Goal: Task Accomplishment & Management: Manage account settings

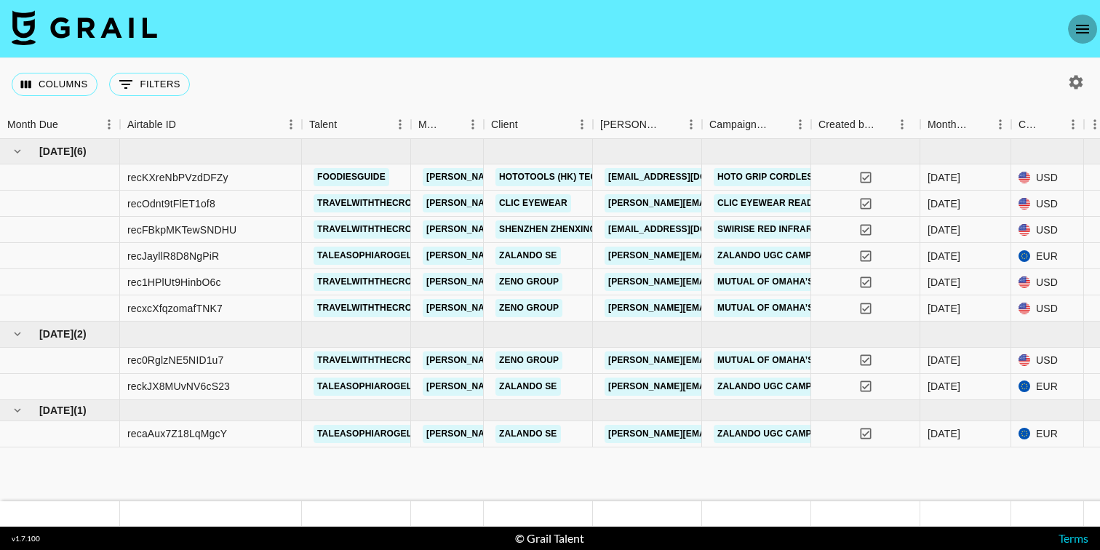
click at [1081, 29] on icon "open drawer" at bounding box center [1082, 28] width 17 height 17
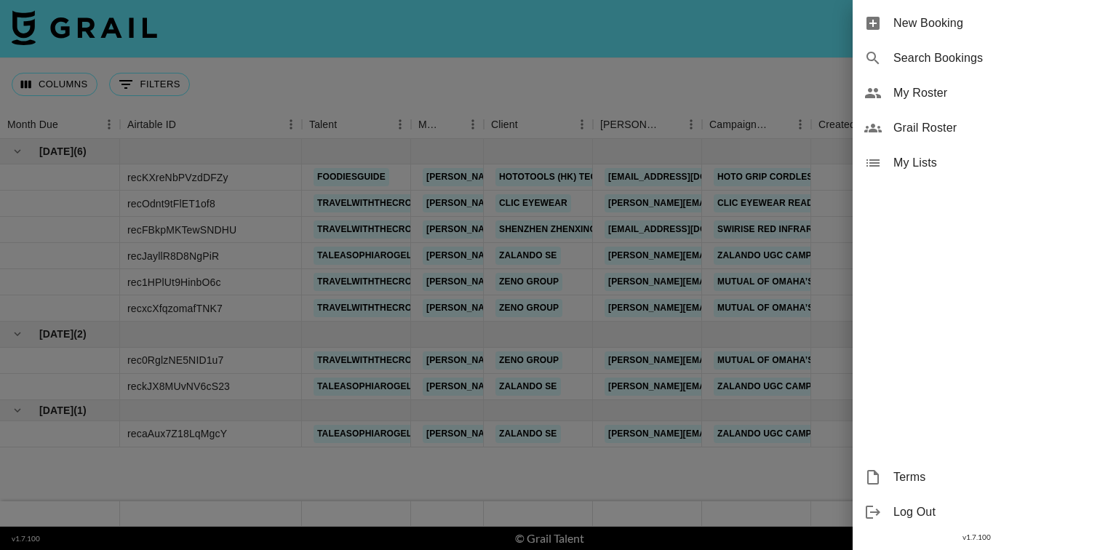
click at [934, 130] on span "Grail Roster" at bounding box center [991, 127] width 195 height 17
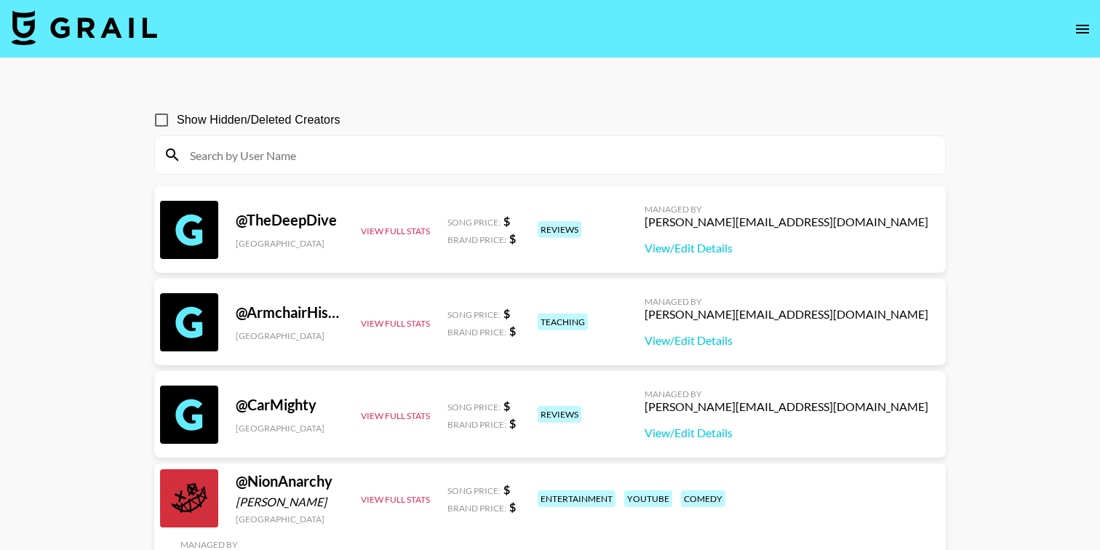
click at [1077, 34] on icon "open drawer" at bounding box center [1082, 28] width 17 height 17
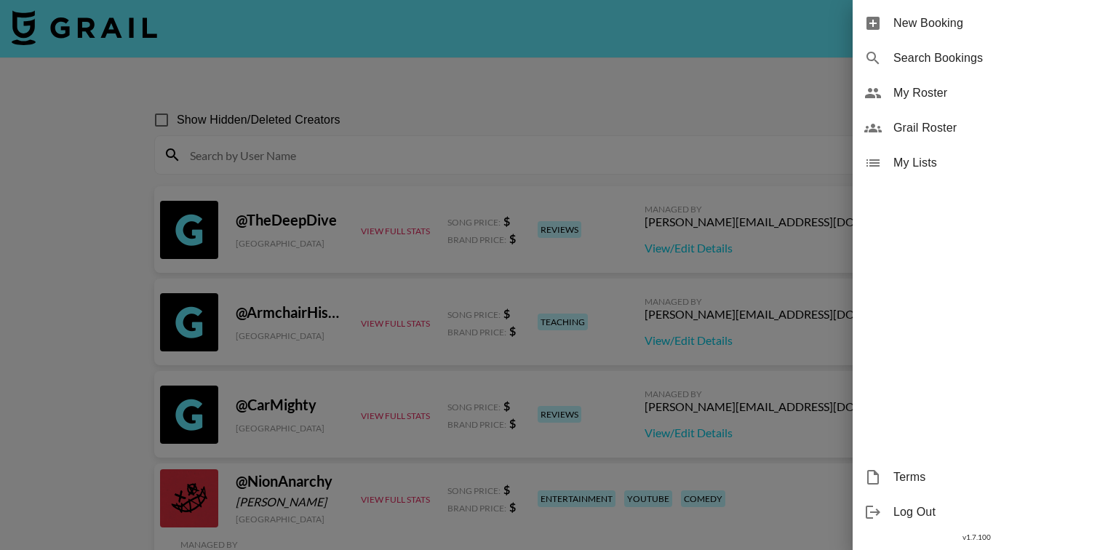
click at [921, 95] on span "My Roster" at bounding box center [991, 92] width 195 height 17
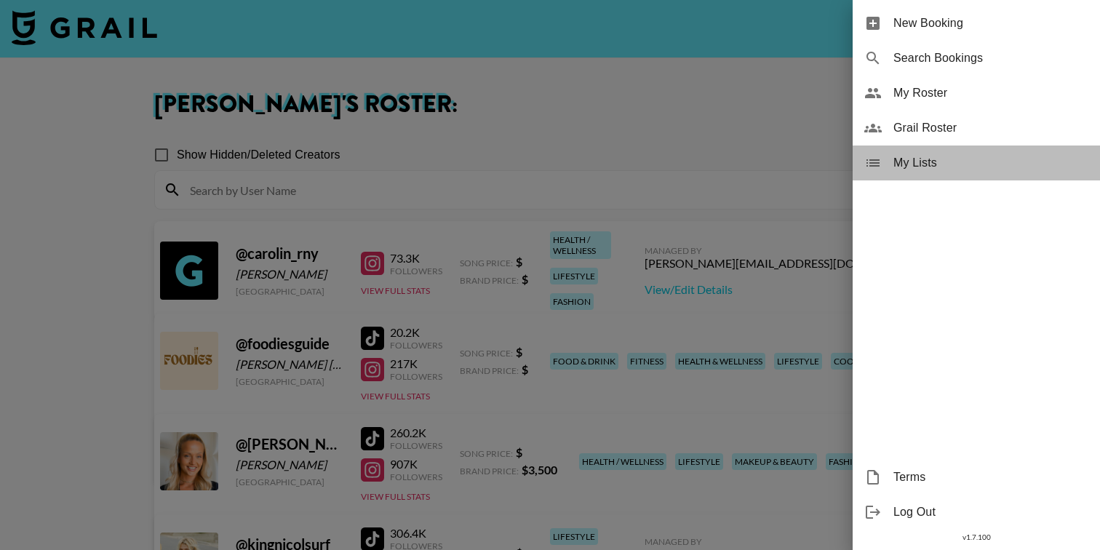
click at [925, 159] on span "My Lists" at bounding box center [991, 162] width 195 height 17
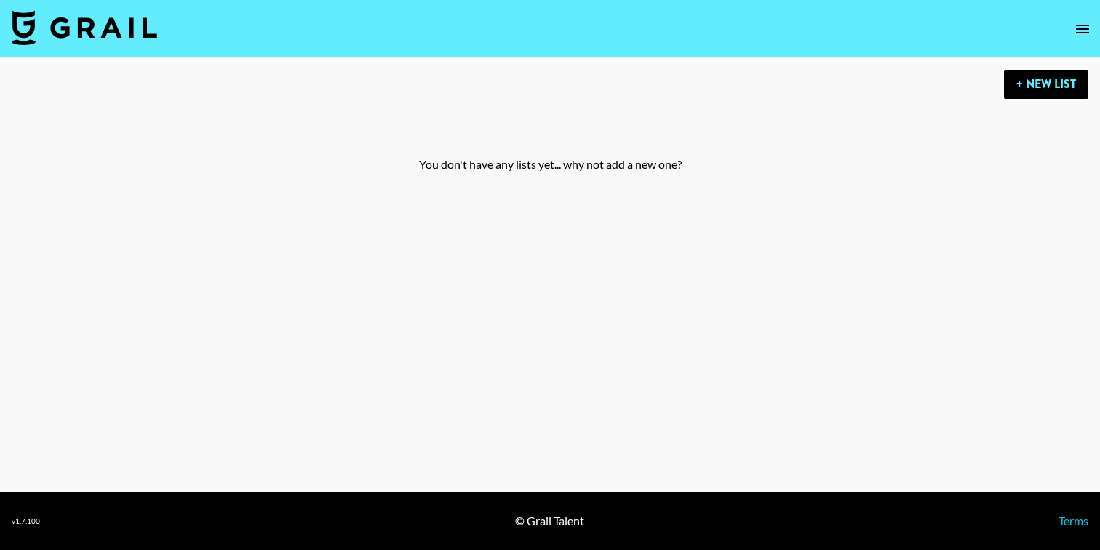
click at [1042, 116] on div "You don't have any lists yet... why not add a new one?" at bounding box center [550, 165] width 1077 height 108
click at [1042, 79] on button "+ New List" at bounding box center [1046, 84] width 84 height 29
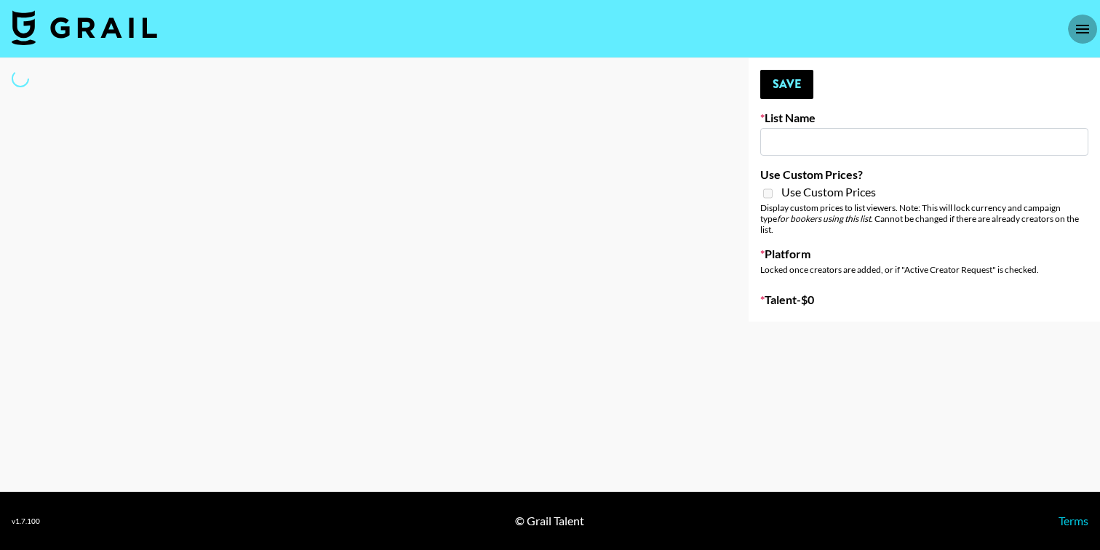
click at [1077, 36] on icon "open drawer" at bounding box center [1082, 28] width 17 height 17
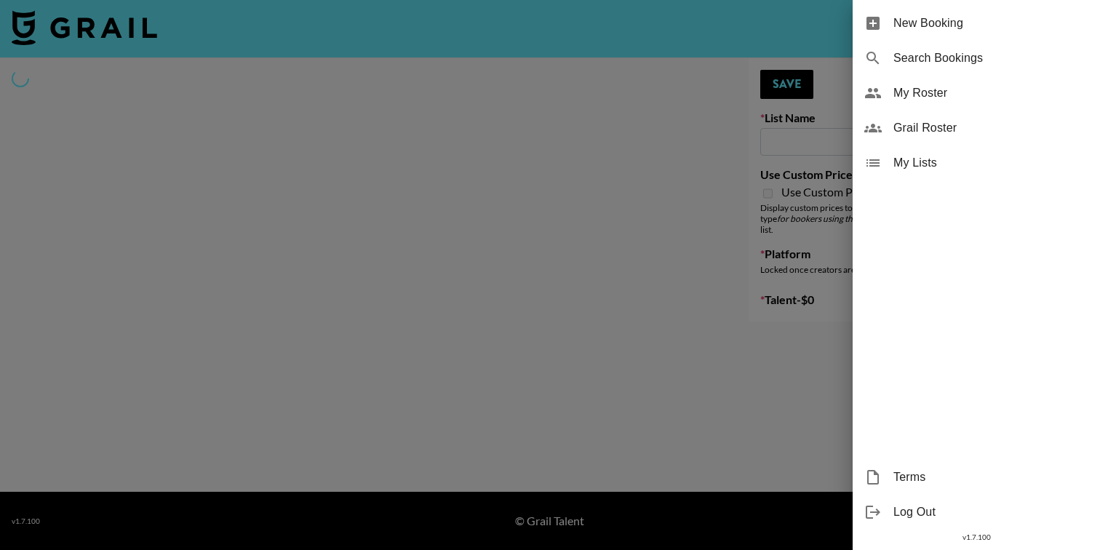
click at [544, 207] on div at bounding box center [550, 275] width 1100 height 550
type input "New List"
select select "Song"
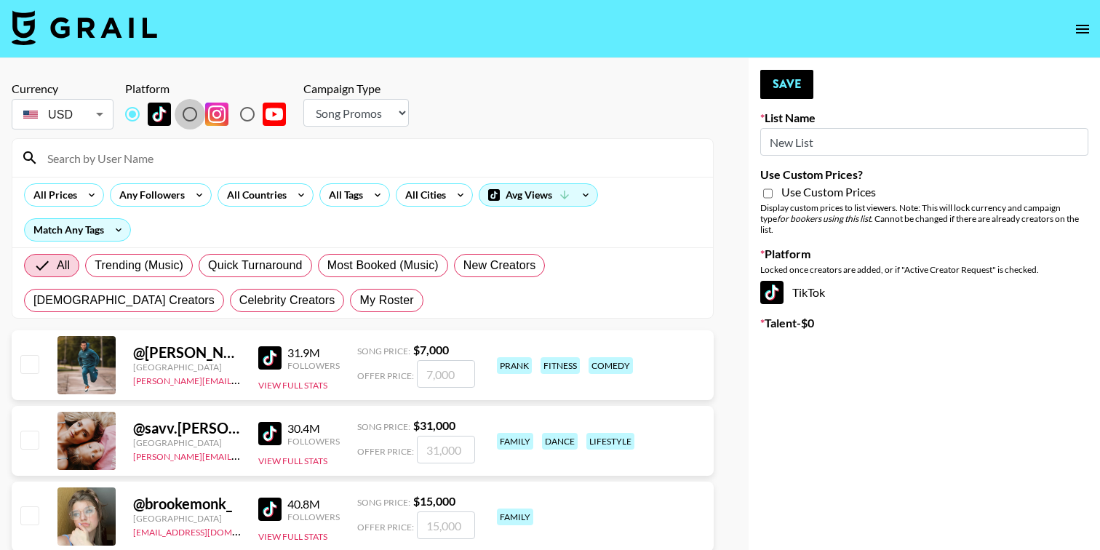
click at [191, 114] on input "radio" at bounding box center [190, 114] width 31 height 31
radio input "true"
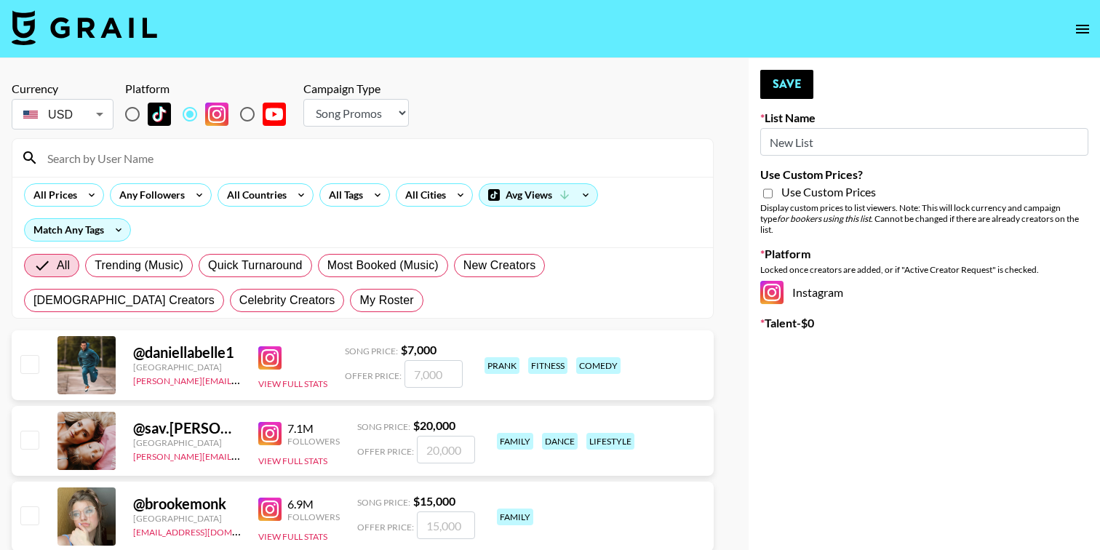
click at [234, 170] on div at bounding box center [362, 158] width 701 height 38
click at [222, 156] on input at bounding box center [372, 157] width 666 height 23
click at [359, 201] on div "All Tags" at bounding box center [343, 195] width 46 height 22
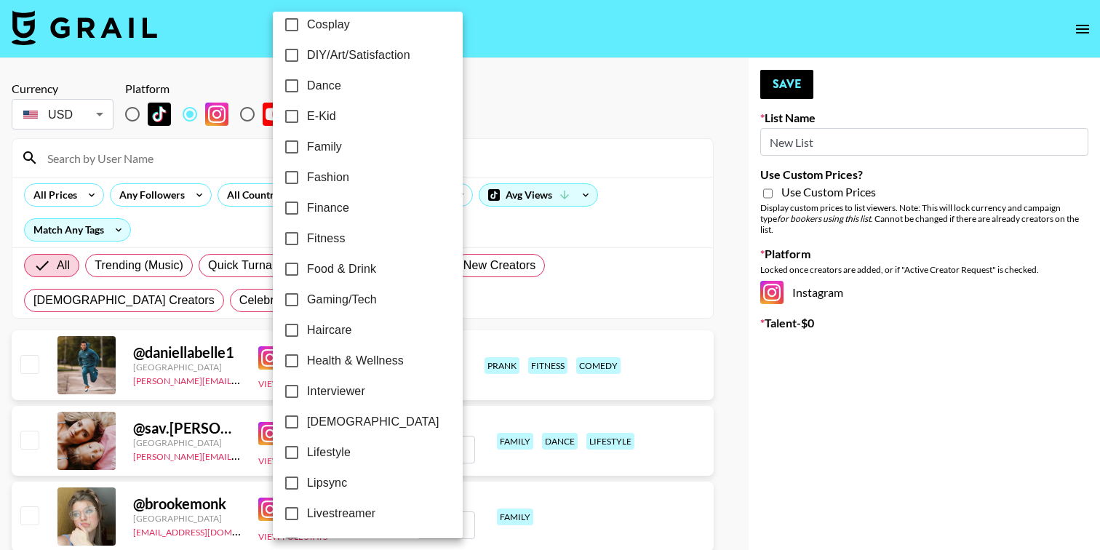
scroll to position [321, 0]
click at [292, 362] on input "Health & Wellness" at bounding box center [292, 359] width 31 height 31
checkbox input "true"
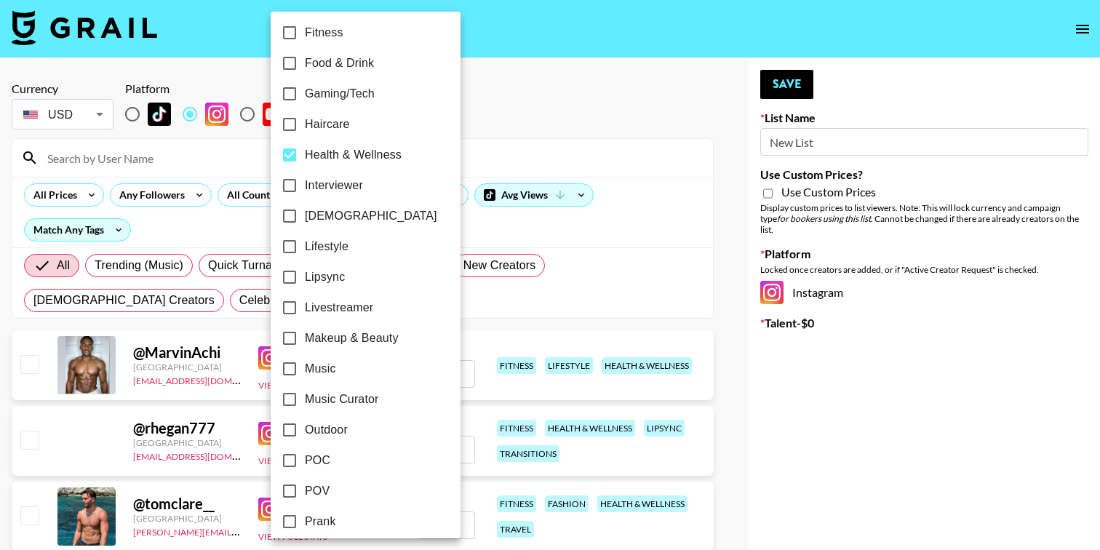
scroll to position [536, 0]
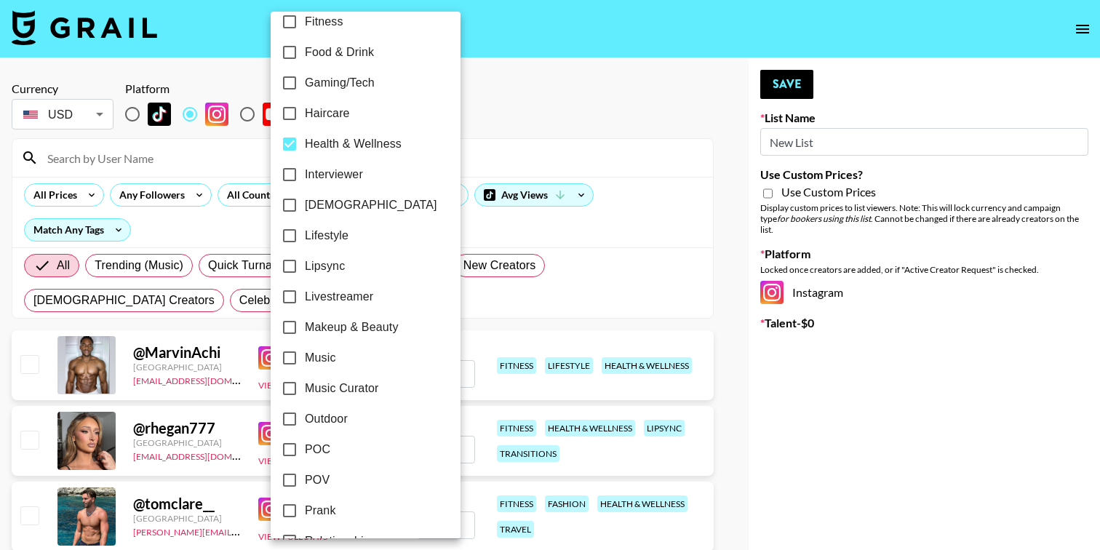
click at [288, 323] on input "Makeup & Beauty" at bounding box center [289, 327] width 31 height 31
checkbox input "true"
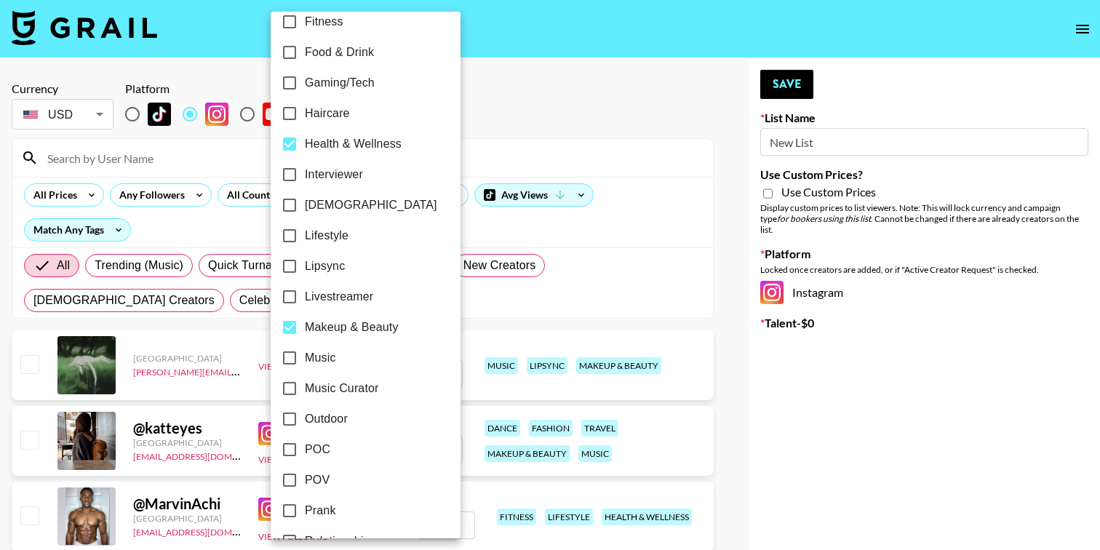
click at [505, 98] on div at bounding box center [550, 275] width 1100 height 550
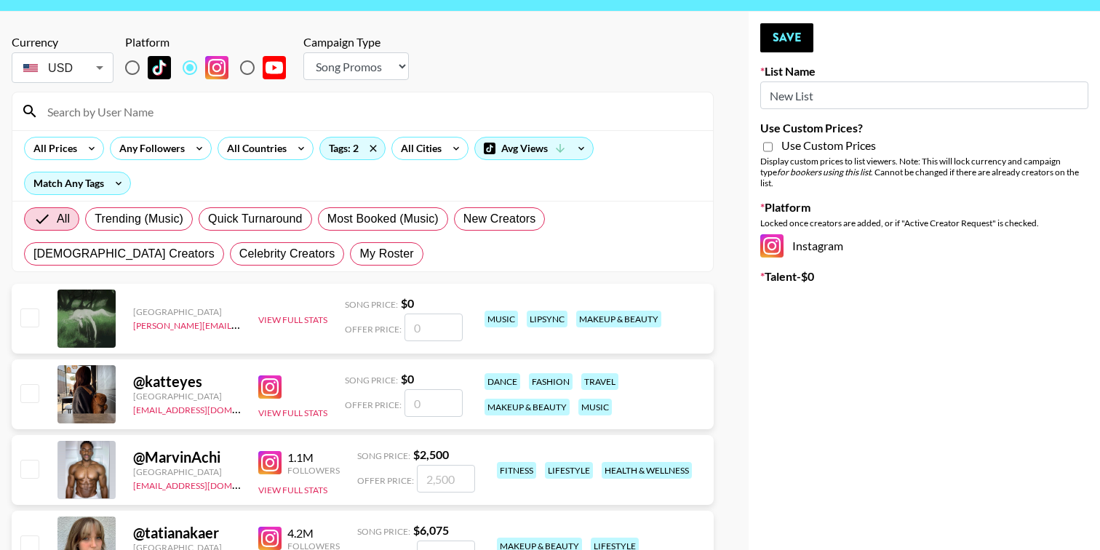
scroll to position [52, 0]
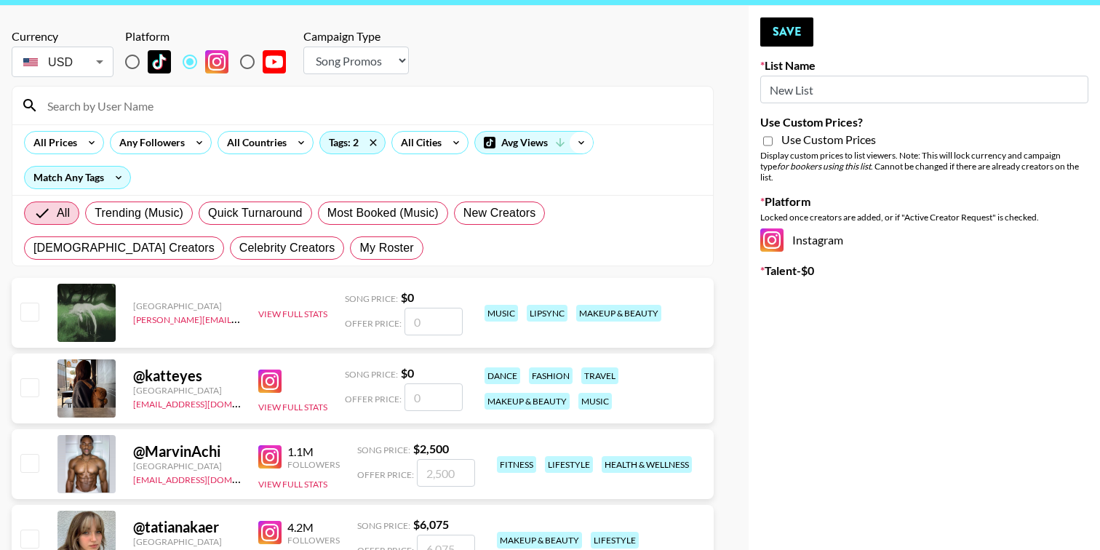
click at [587, 143] on icon at bounding box center [581, 143] width 23 height 22
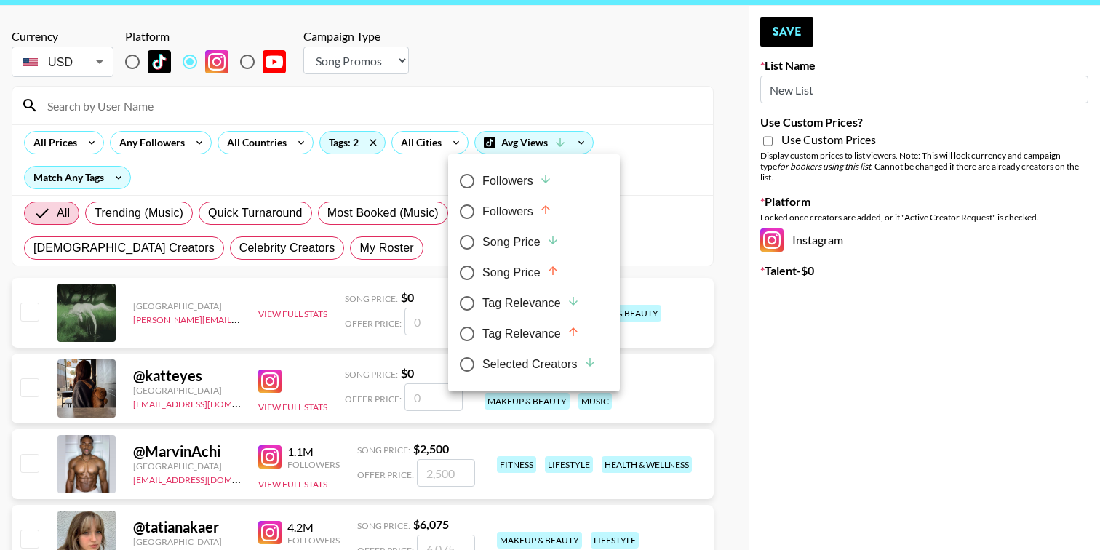
click at [586, 141] on div at bounding box center [550, 275] width 1100 height 550
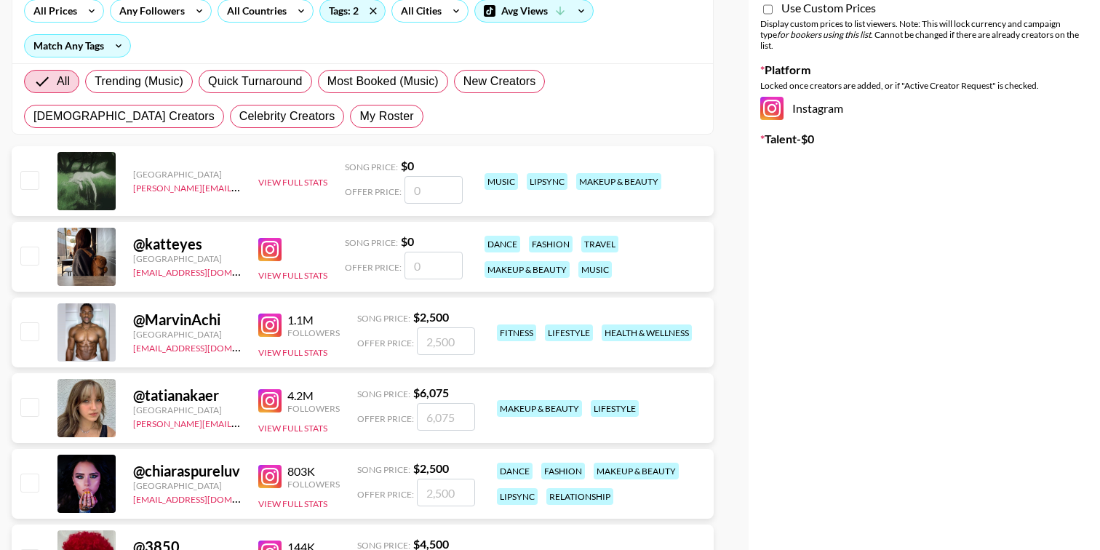
scroll to position [185, 0]
click at [277, 322] on img at bounding box center [269, 324] width 23 height 23
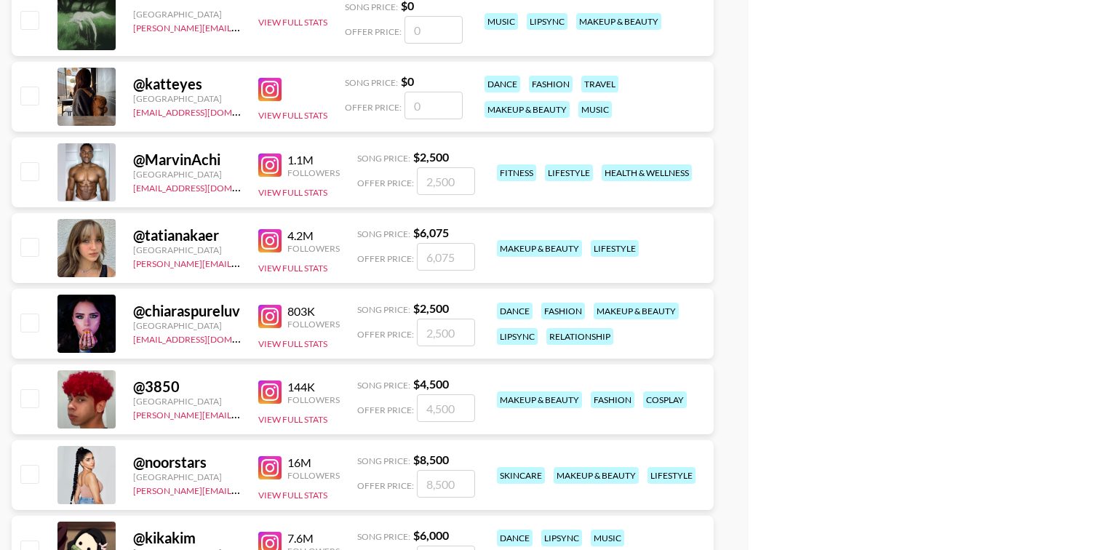
scroll to position [0, 0]
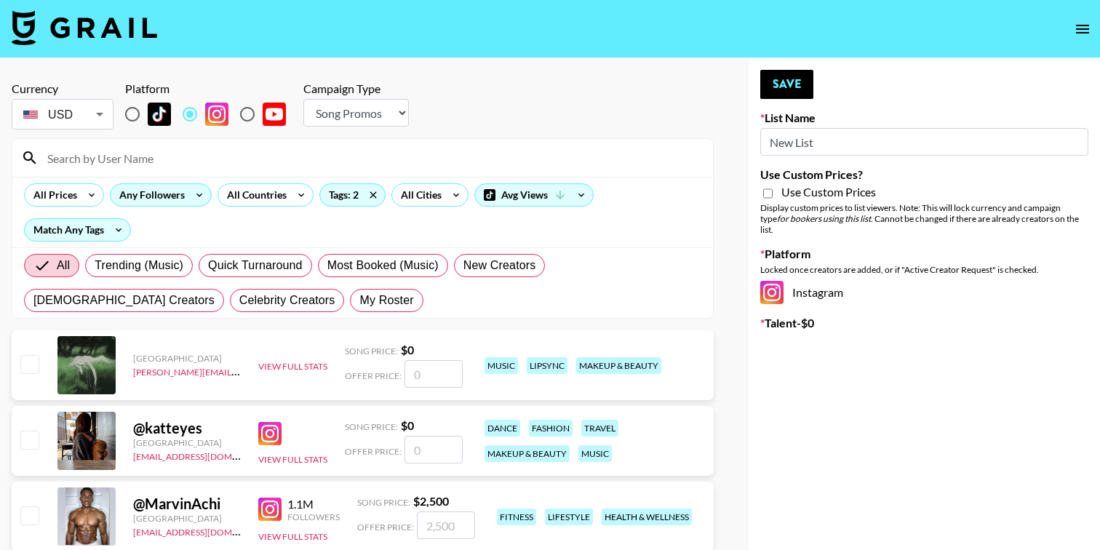
click at [198, 192] on icon at bounding box center [199, 195] width 23 height 22
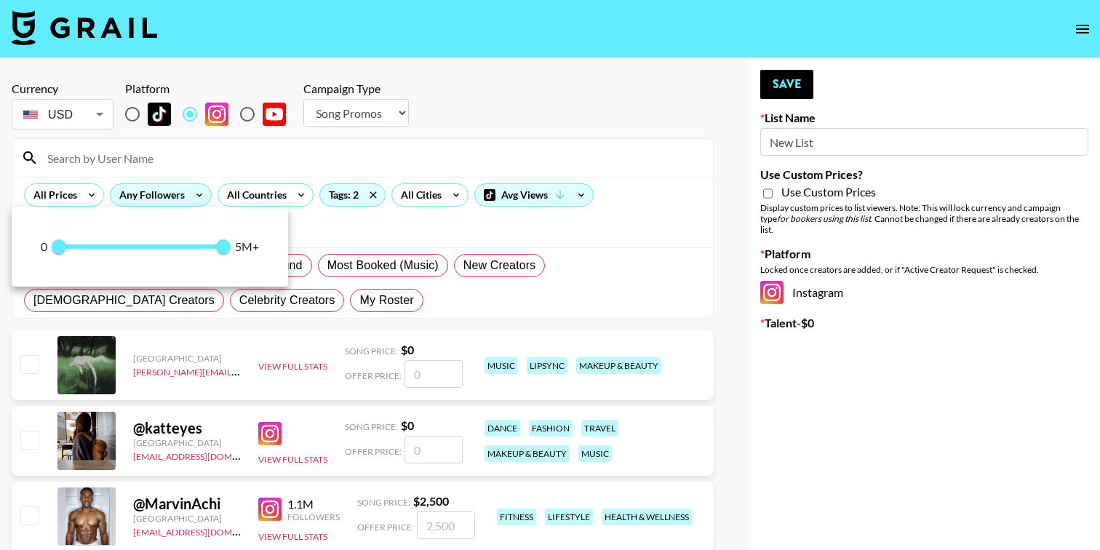
click at [198, 192] on div at bounding box center [550, 275] width 1100 height 550
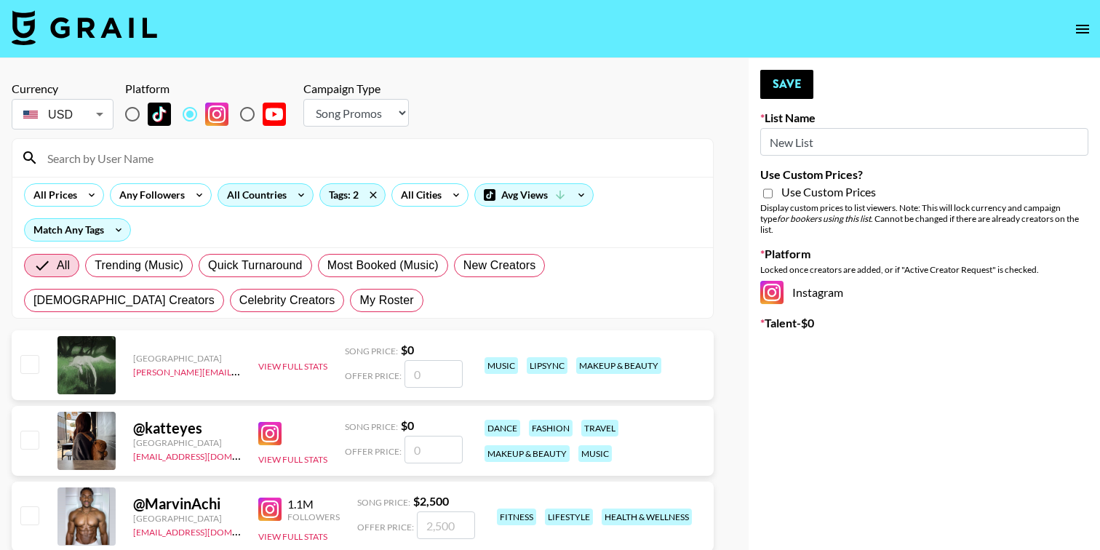
click at [290, 206] on div "All Countries" at bounding box center [266, 194] width 96 height 23
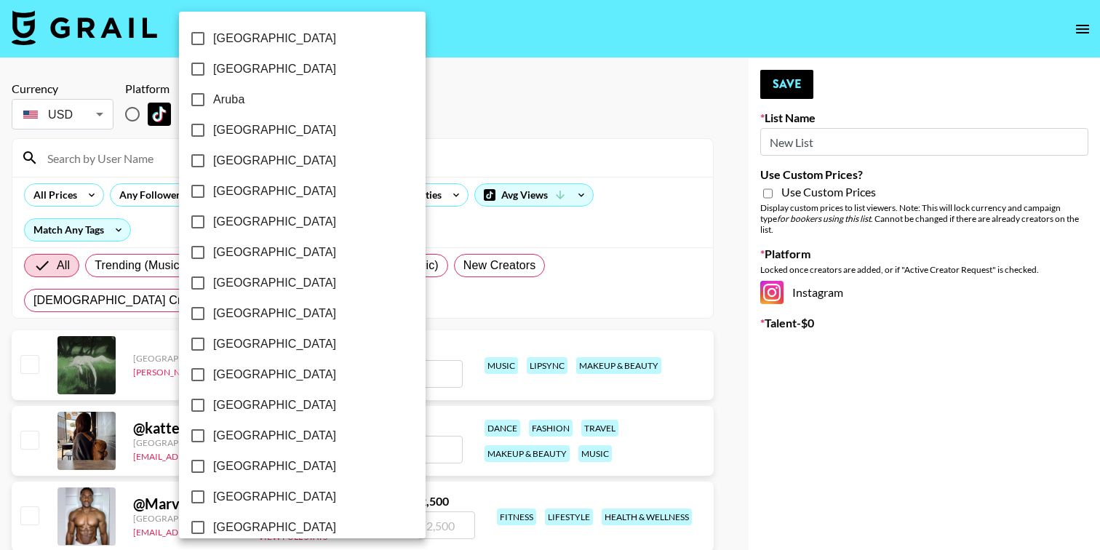
click at [290, 200] on label "Barbados" at bounding box center [293, 191] width 220 height 31
click at [213, 200] on input "Barbados" at bounding box center [198, 191] width 31 height 31
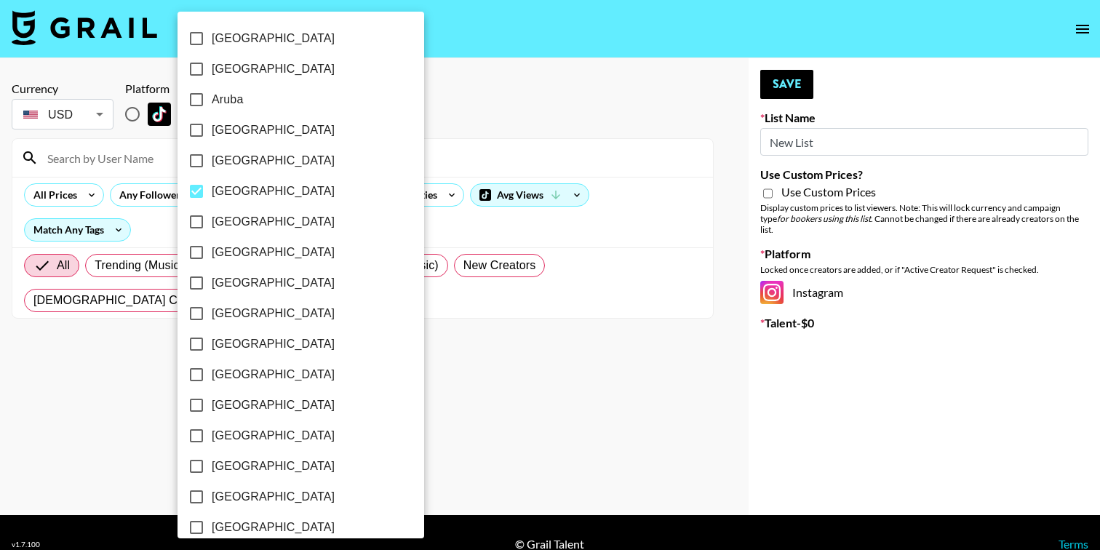
click at [262, 194] on span "Barbados" at bounding box center [273, 191] width 123 height 17
click at [212, 194] on input "Barbados" at bounding box center [196, 191] width 31 height 31
checkbox input "false"
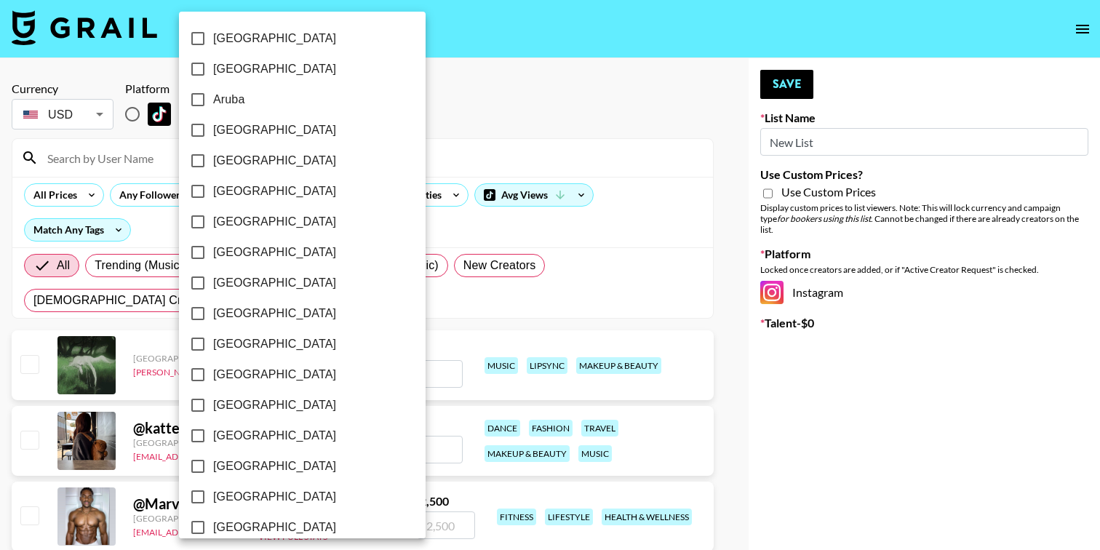
click at [120, 172] on div at bounding box center [550, 275] width 1100 height 550
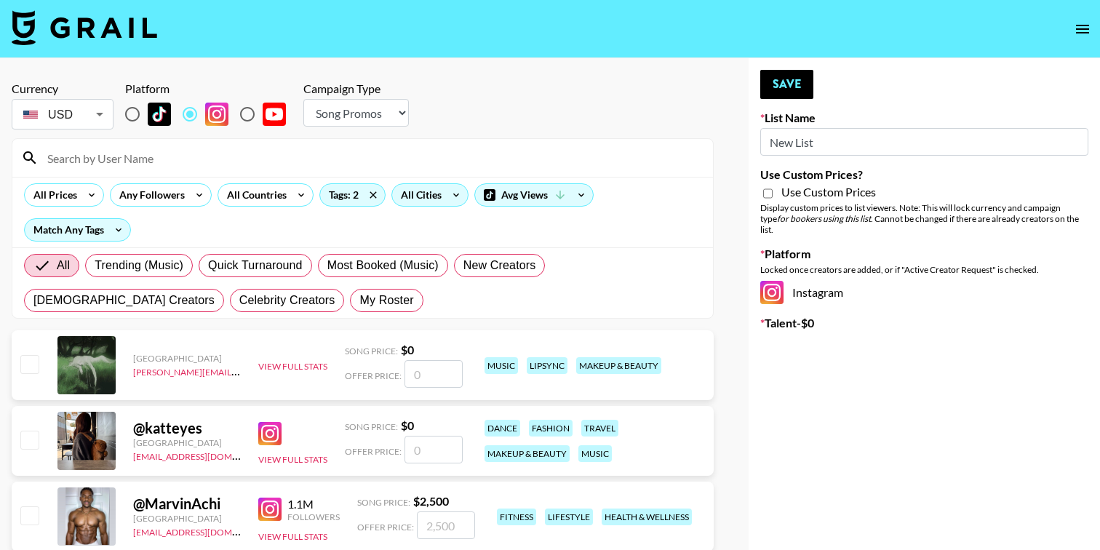
click at [448, 197] on icon at bounding box center [456, 195] width 23 height 22
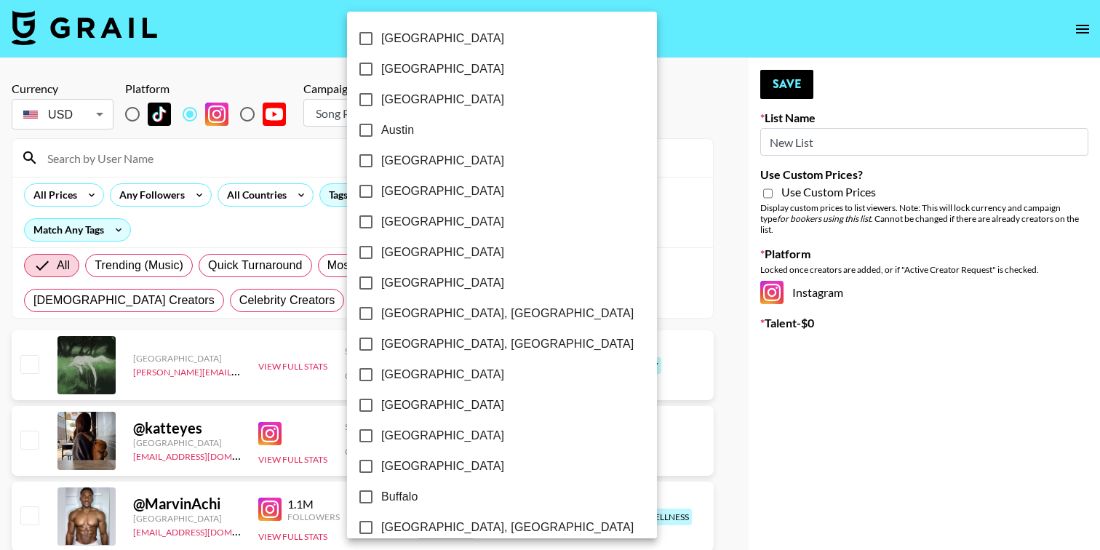
click at [210, 231] on div at bounding box center [550, 275] width 1100 height 550
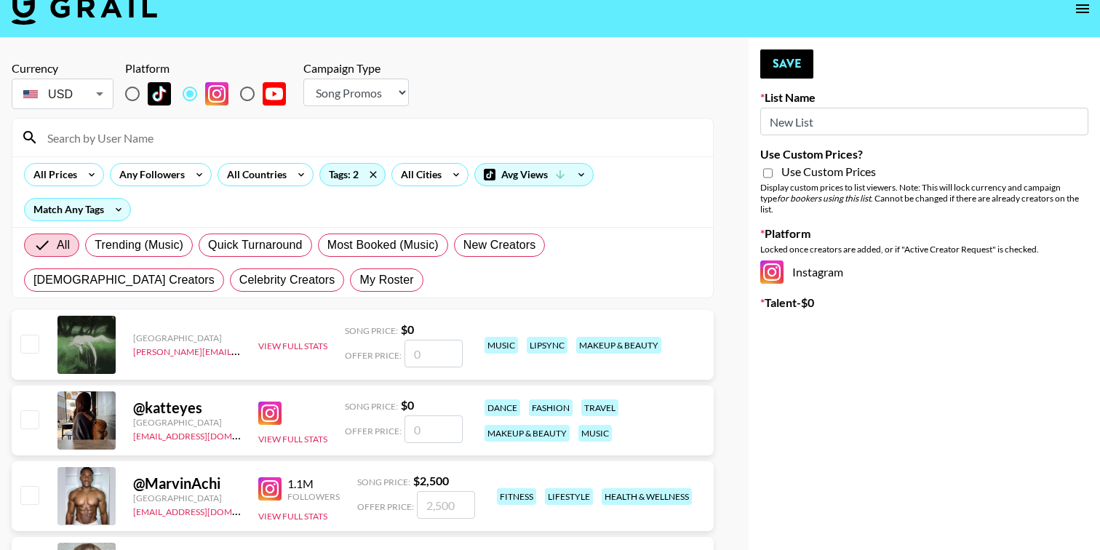
scroll to position [13, 0]
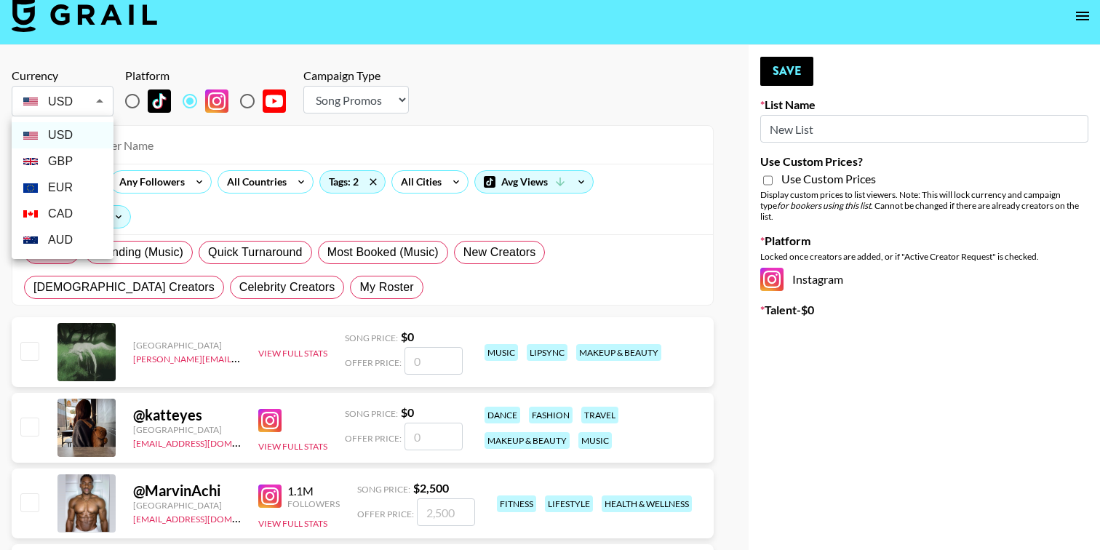
click at [68, 159] on li "GBP" at bounding box center [63, 161] width 102 height 26
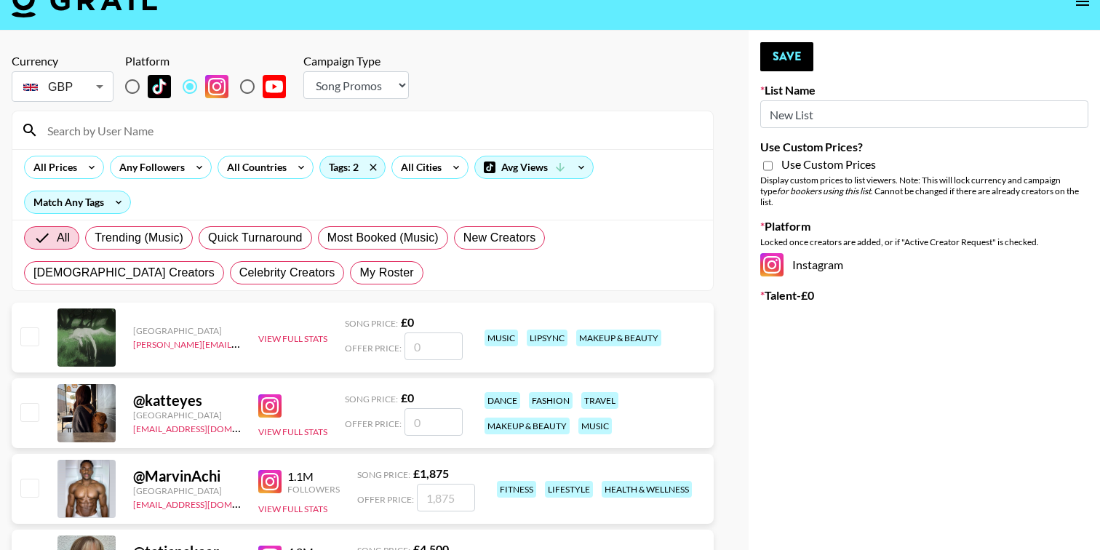
scroll to position [19, 0]
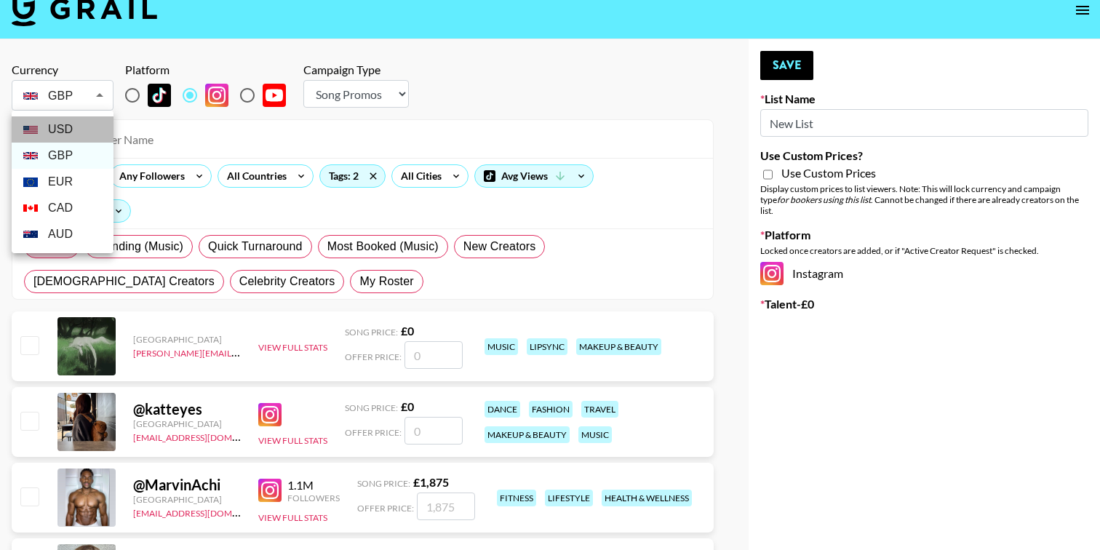
click at [65, 130] on li "USD" at bounding box center [63, 129] width 102 height 26
type input "USD"
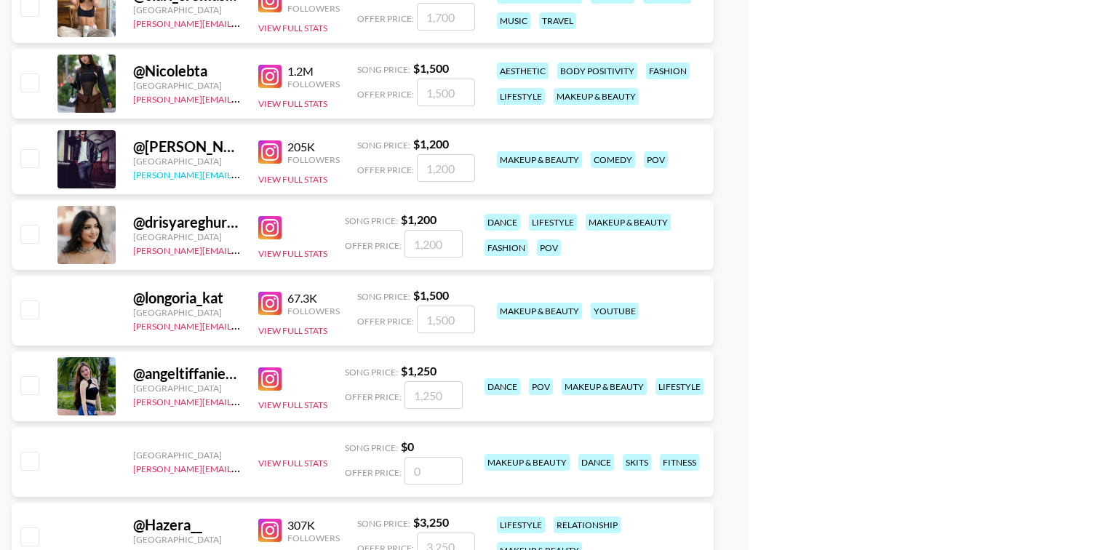
scroll to position [3991, 0]
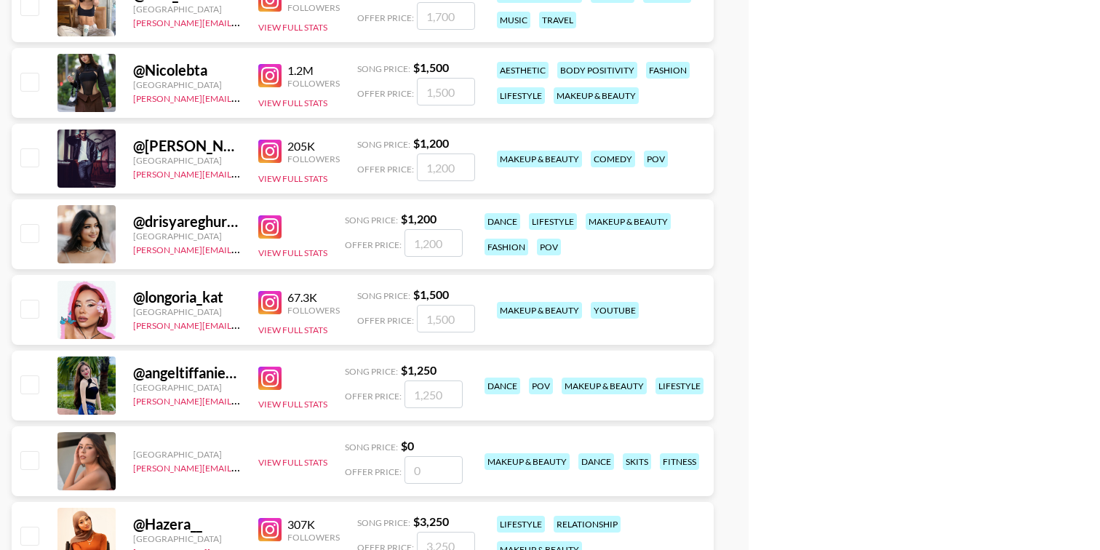
click at [267, 150] on img at bounding box center [269, 151] width 23 height 23
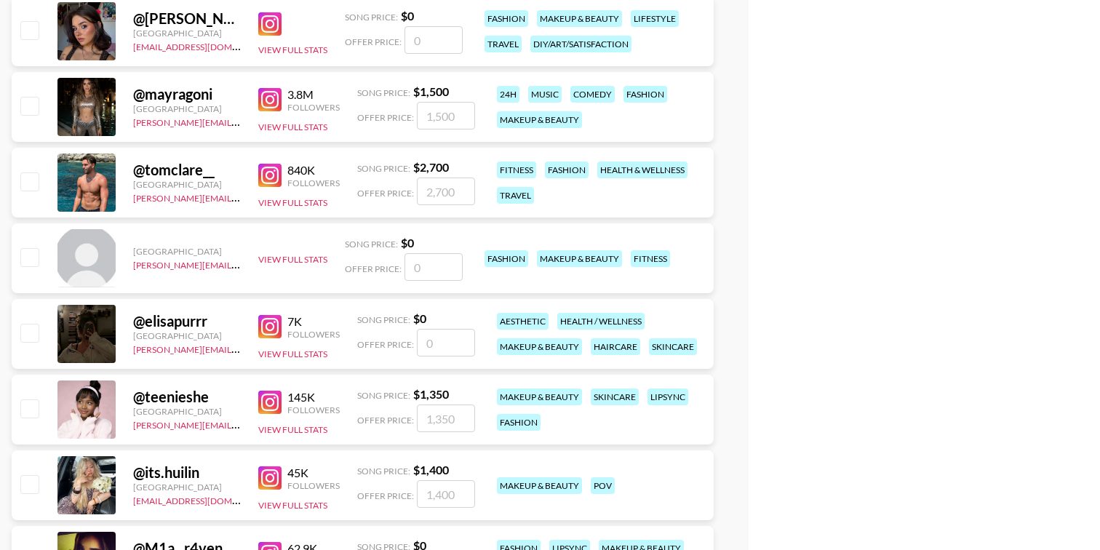
scroll to position [6602, 0]
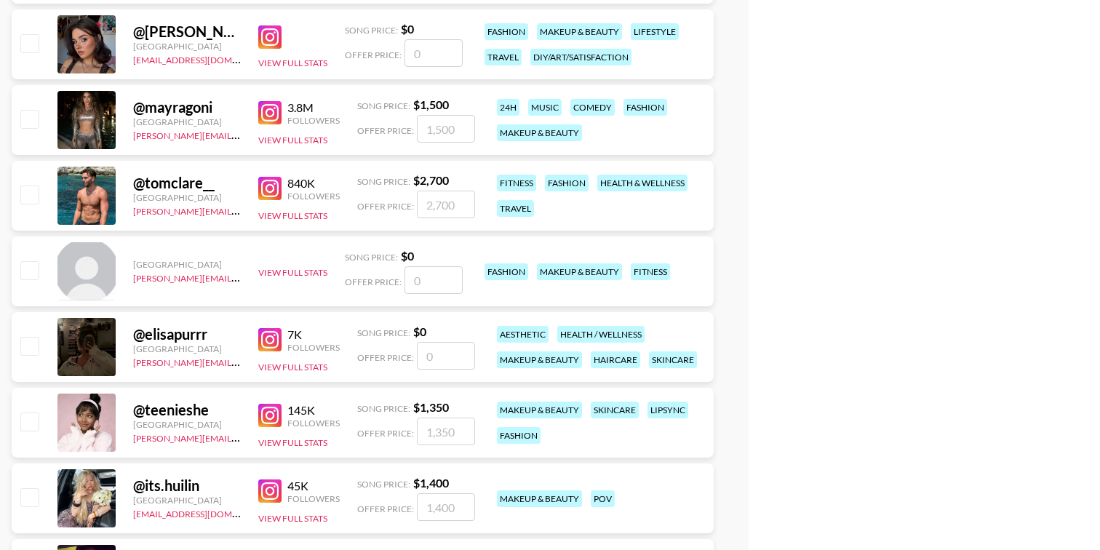
click at [274, 184] on img at bounding box center [269, 188] width 23 height 23
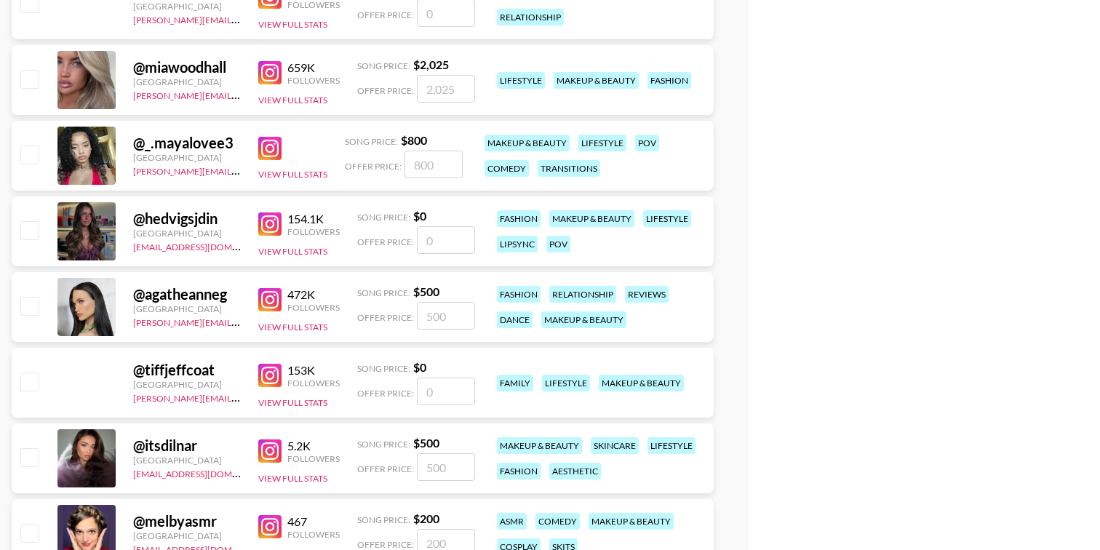
scroll to position [8462, 0]
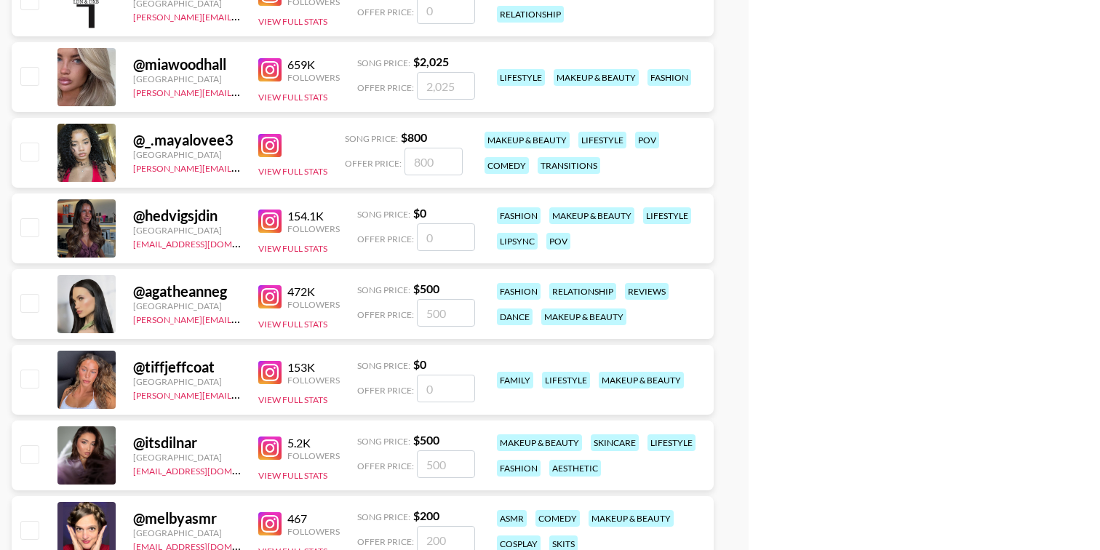
click at [267, 66] on img at bounding box center [269, 69] width 23 height 23
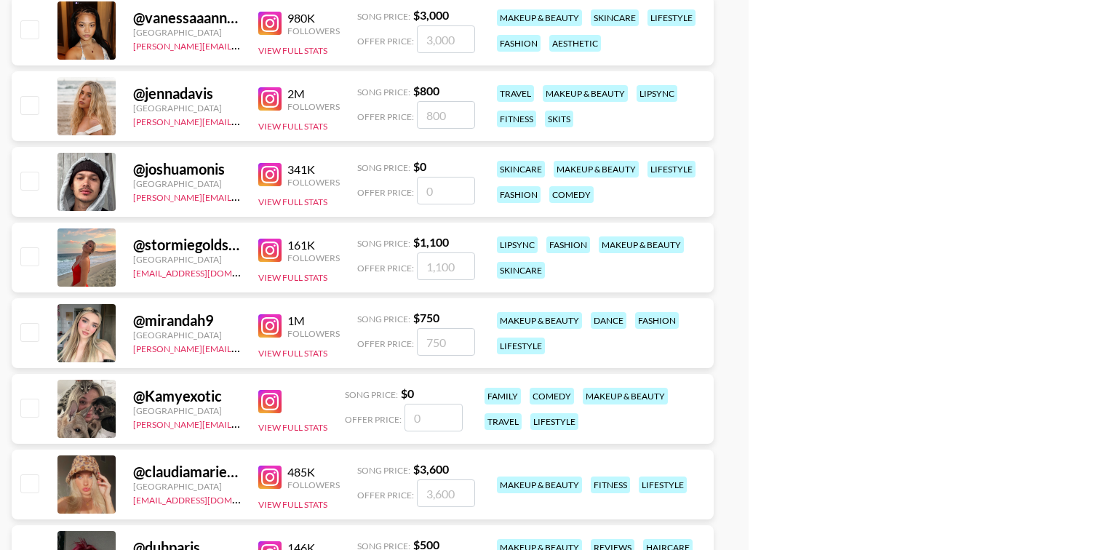
scroll to position [12404, 0]
click at [267, 175] on img at bounding box center [269, 175] width 23 height 23
click at [270, 175] on img at bounding box center [269, 175] width 23 height 23
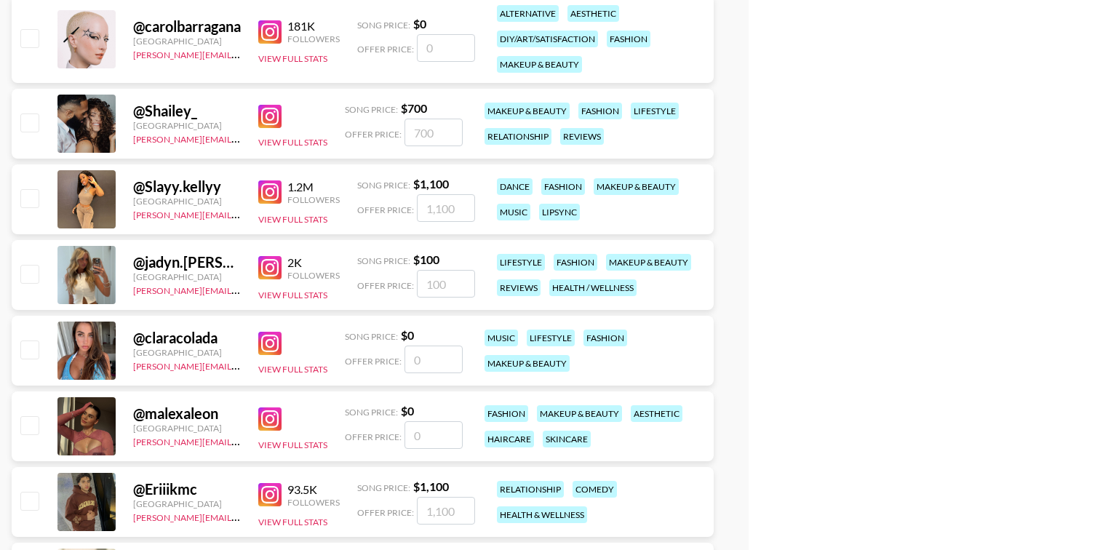
scroll to position [14981, 0]
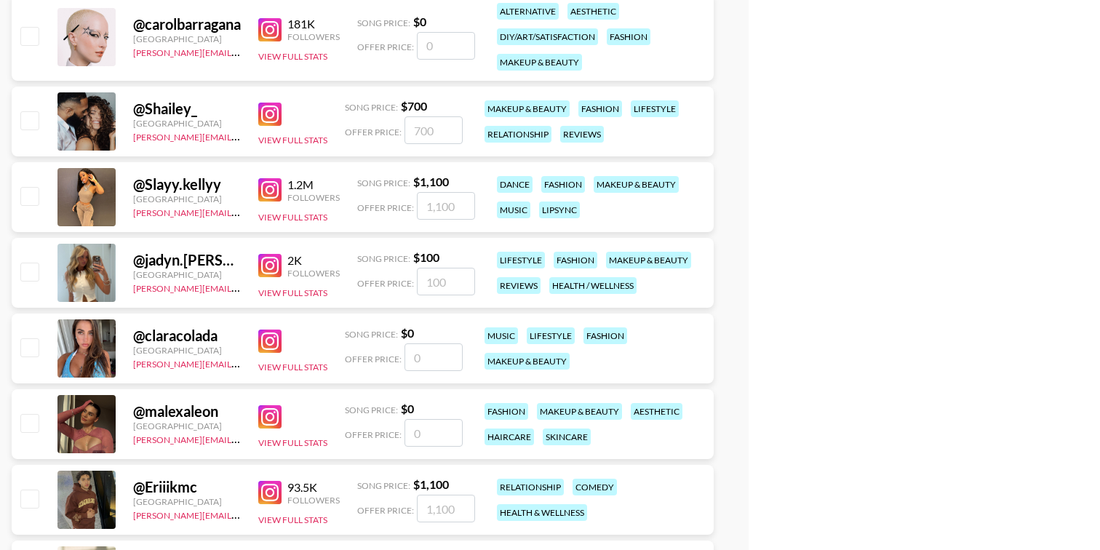
click at [272, 107] on img at bounding box center [269, 114] width 23 height 23
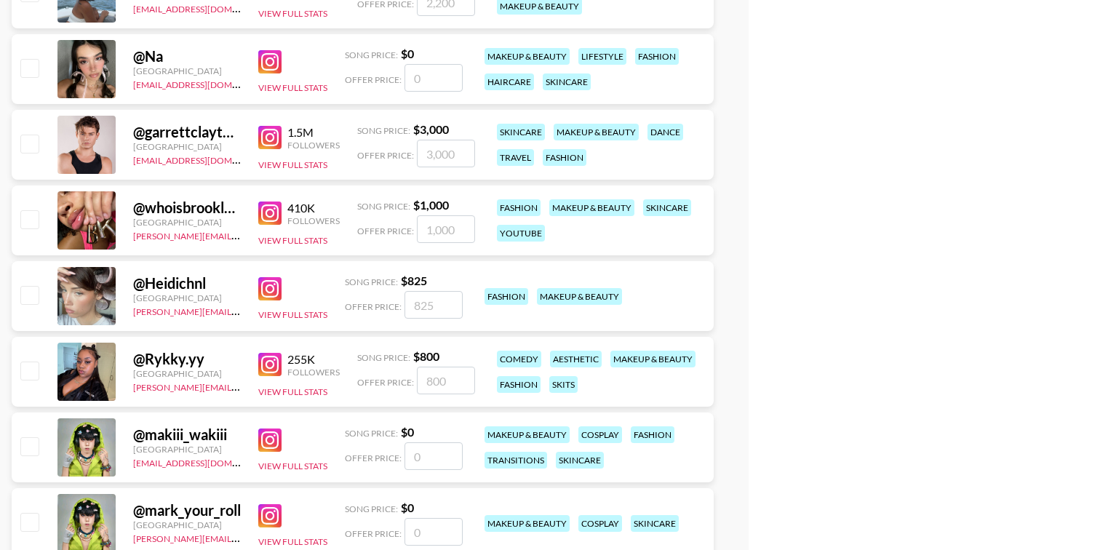
scroll to position [16742, 0]
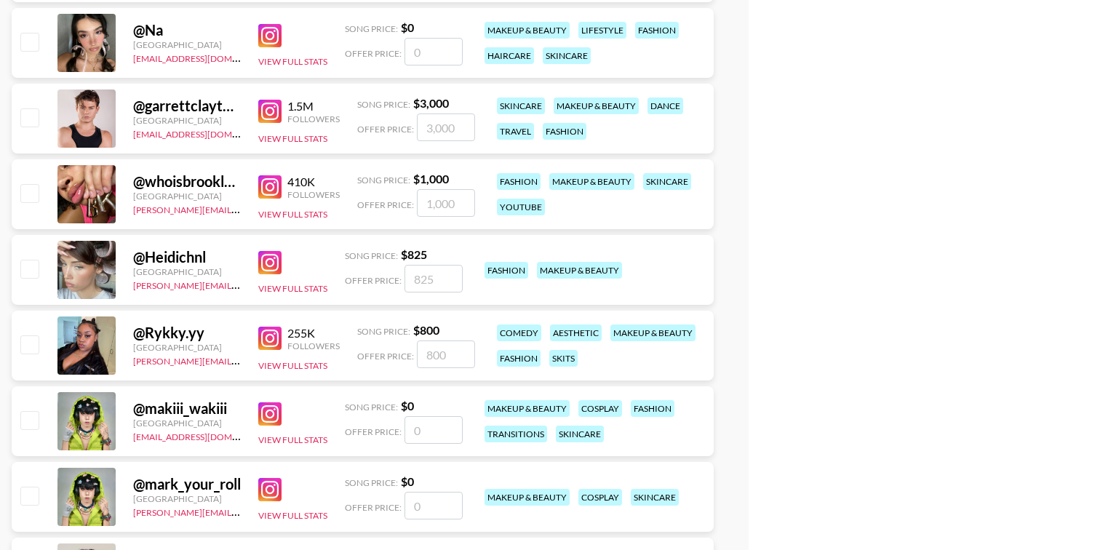
click at [273, 110] on img at bounding box center [269, 111] width 23 height 23
click at [273, 108] on img at bounding box center [269, 111] width 23 height 23
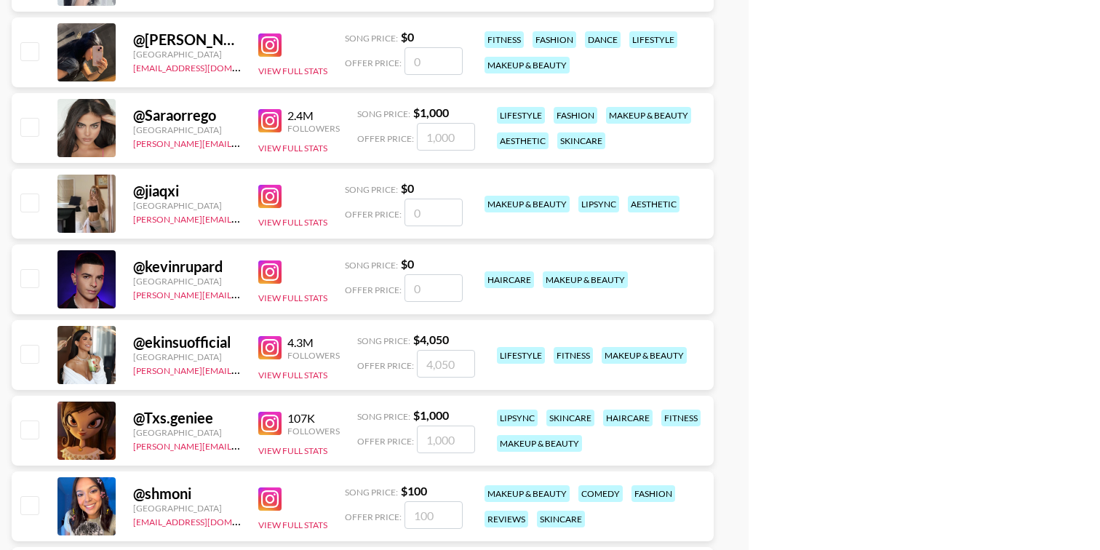
scroll to position [17945, 0]
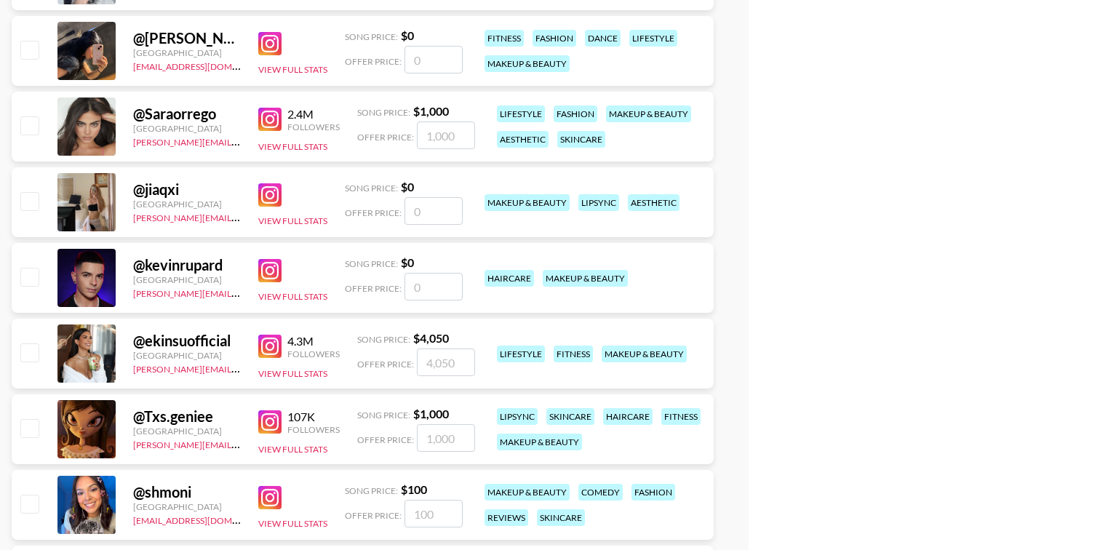
click at [271, 266] on img at bounding box center [269, 270] width 23 height 23
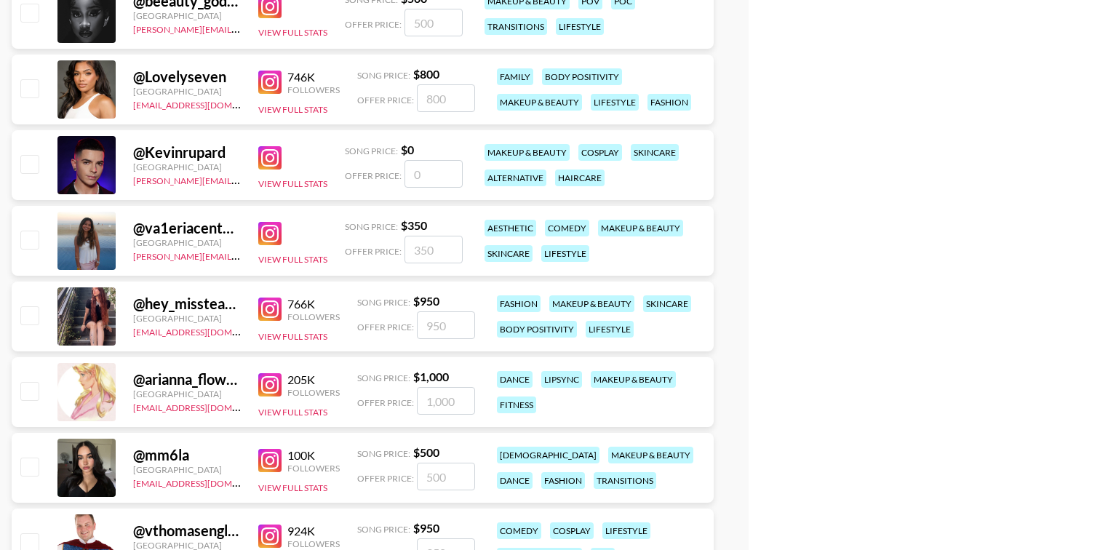
scroll to position [19957, 0]
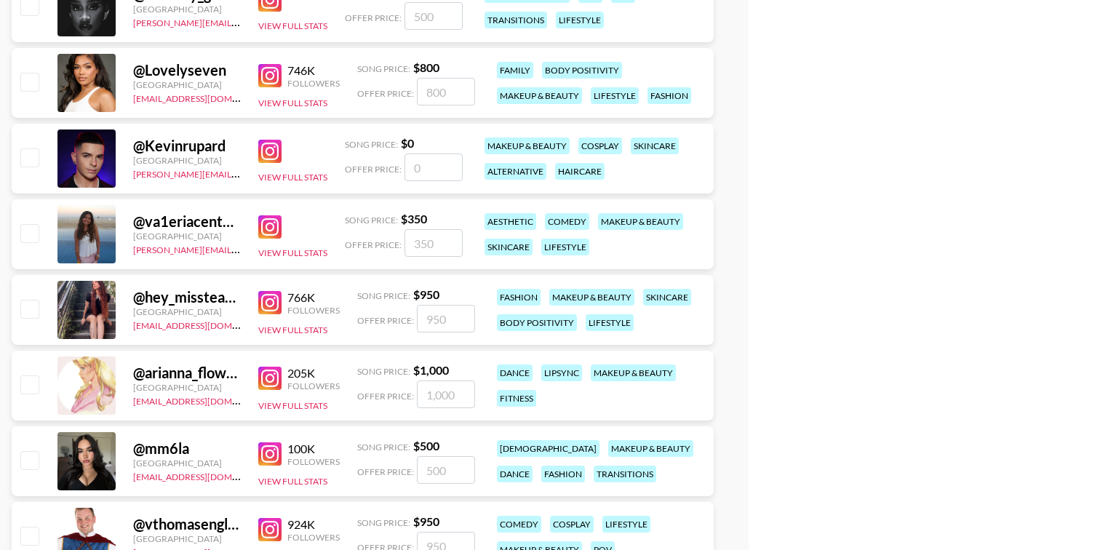
click at [266, 151] on img at bounding box center [269, 151] width 23 height 23
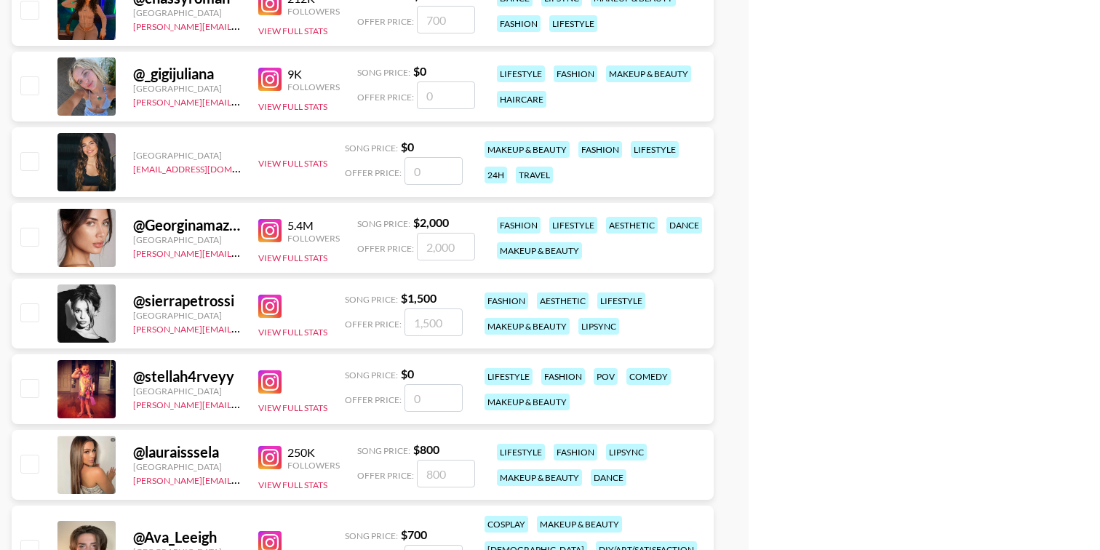
scroll to position [20635, 0]
click at [266, 71] on img at bounding box center [269, 78] width 23 height 23
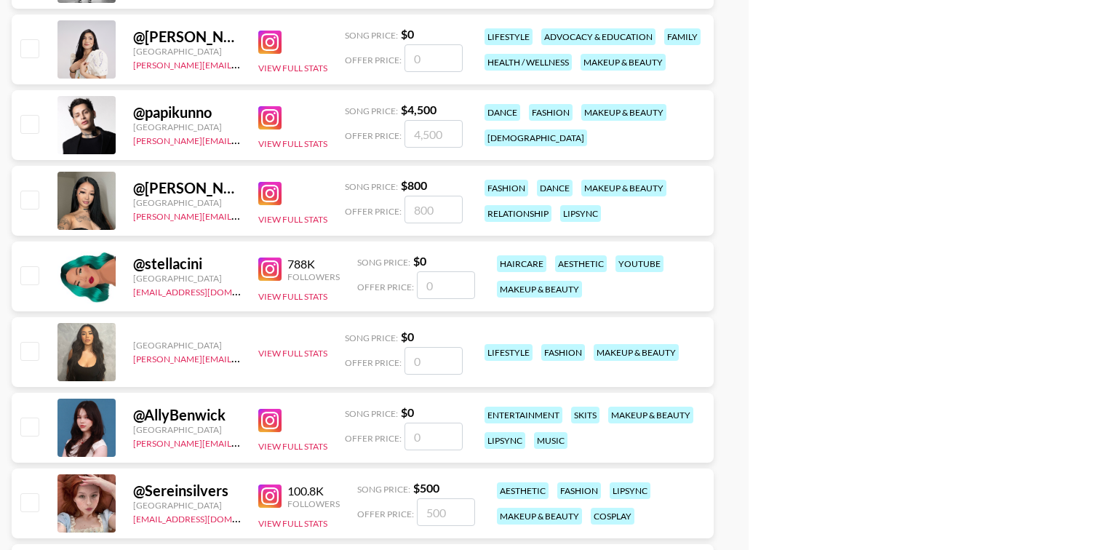
scroll to position [22880, 0]
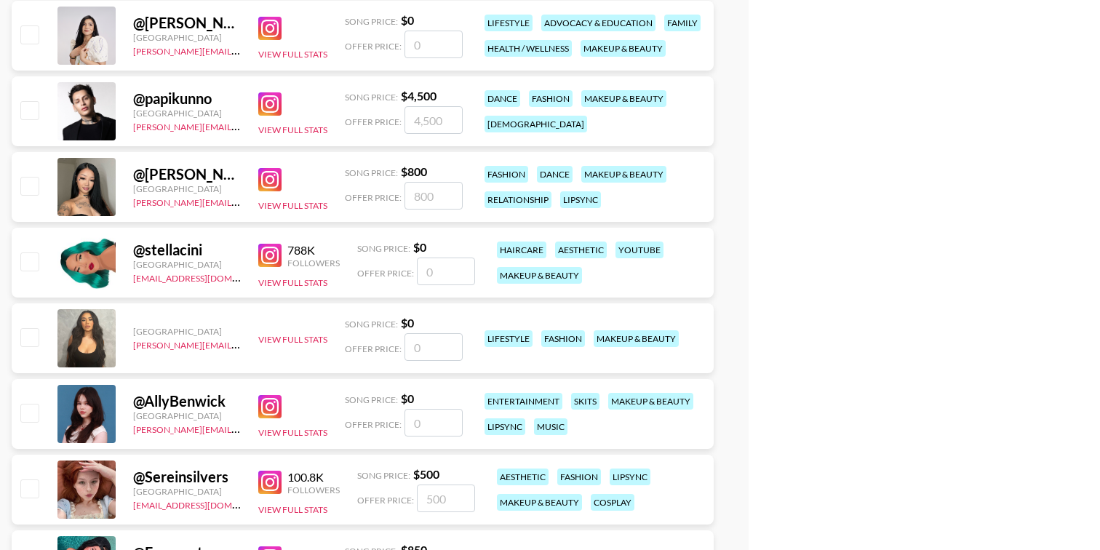
click at [266, 101] on img at bounding box center [269, 103] width 23 height 23
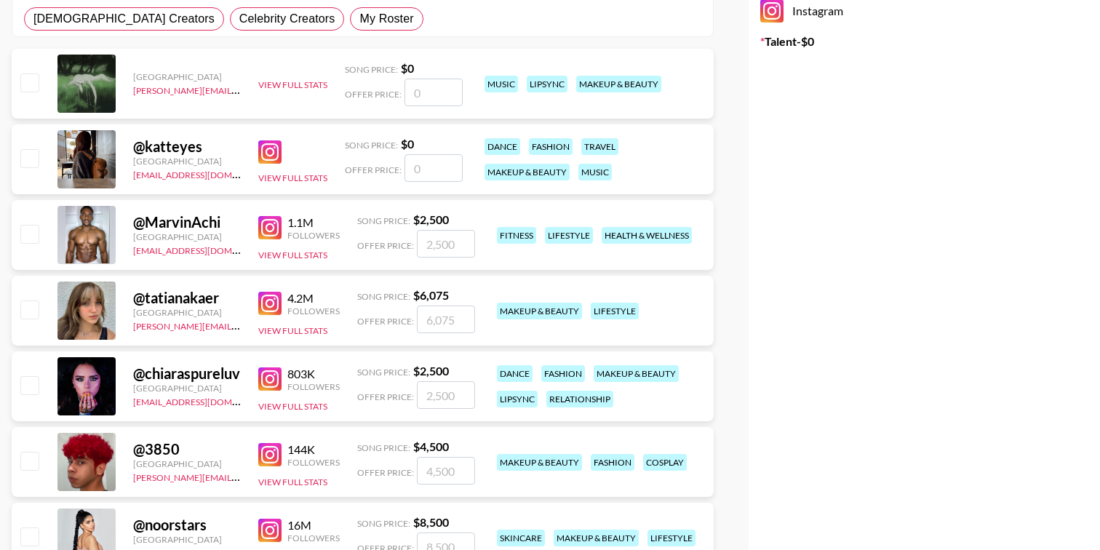
scroll to position [0, 0]
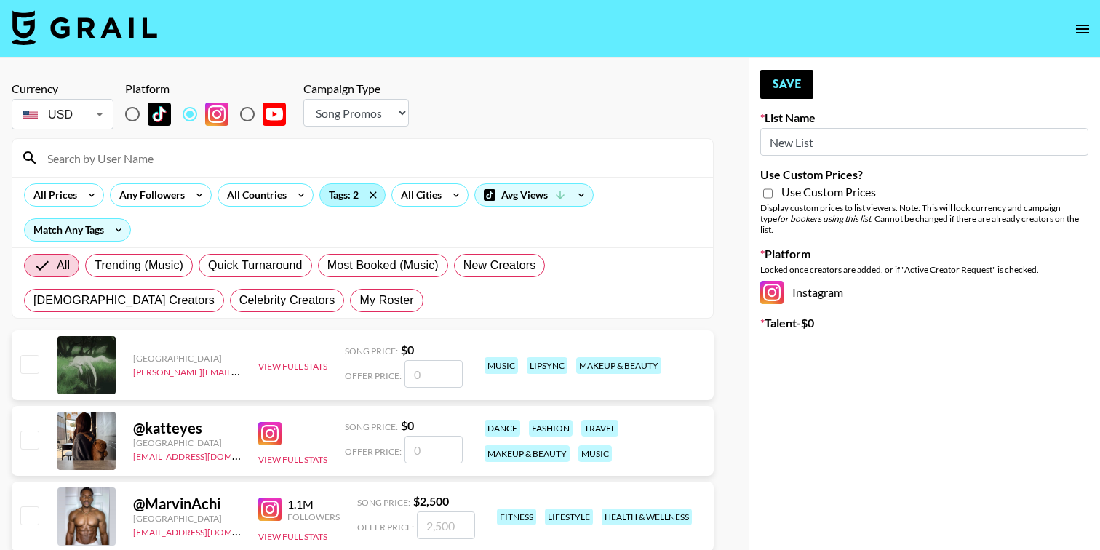
click at [346, 189] on div "Tags: 2" at bounding box center [352, 195] width 65 height 22
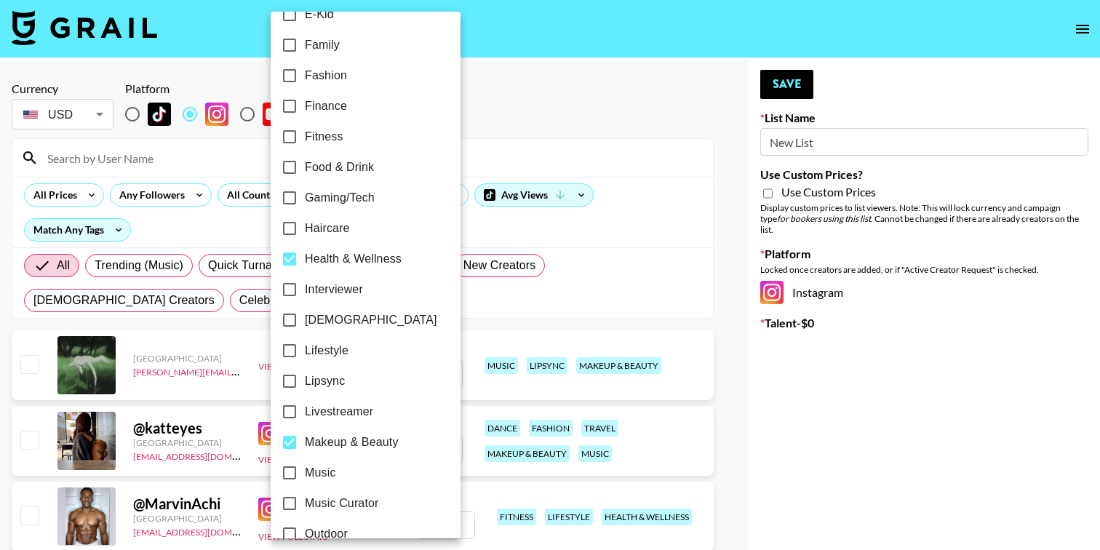
scroll to position [422, 0]
click at [294, 442] on input "Makeup & Beauty" at bounding box center [289, 441] width 31 height 31
checkbox input "false"
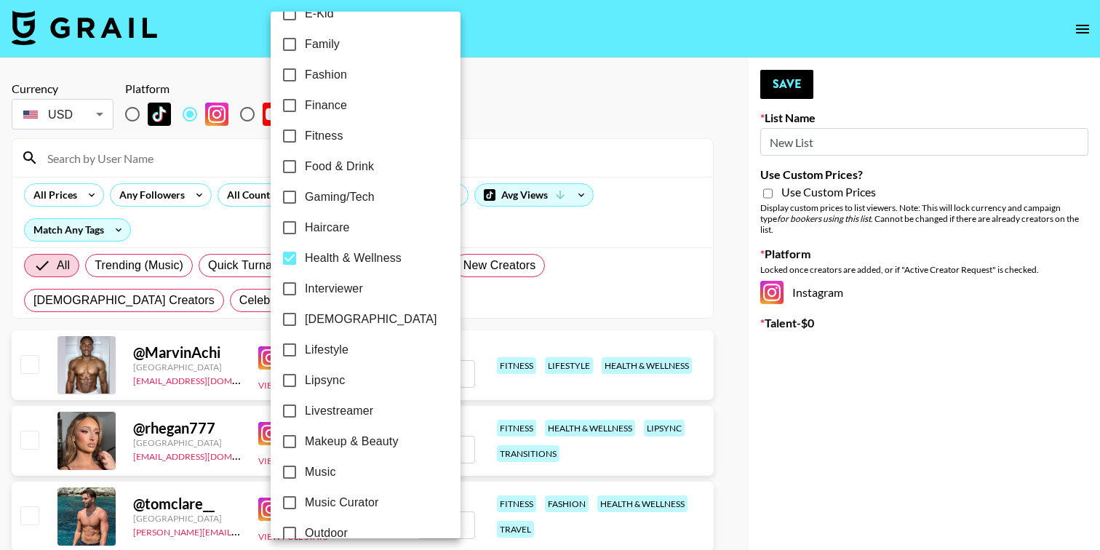
click at [496, 112] on div at bounding box center [550, 275] width 1100 height 550
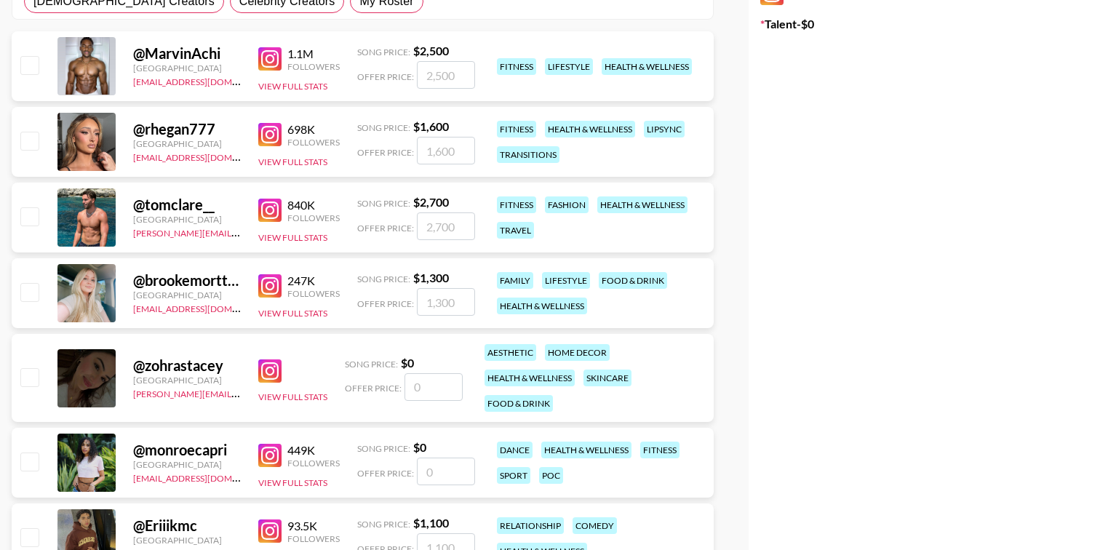
scroll to position [302, 0]
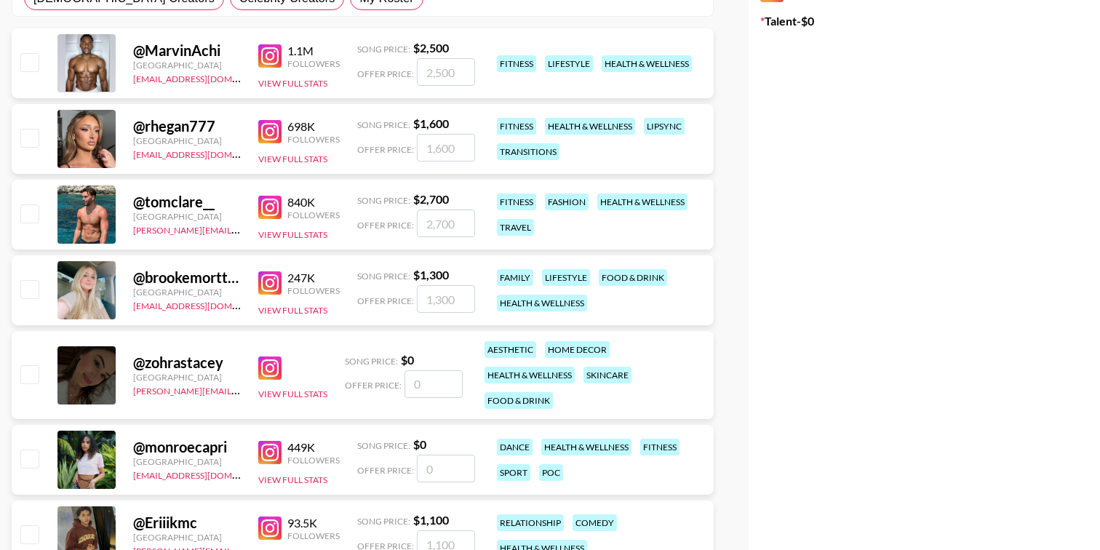
click at [270, 202] on img at bounding box center [269, 207] width 23 height 23
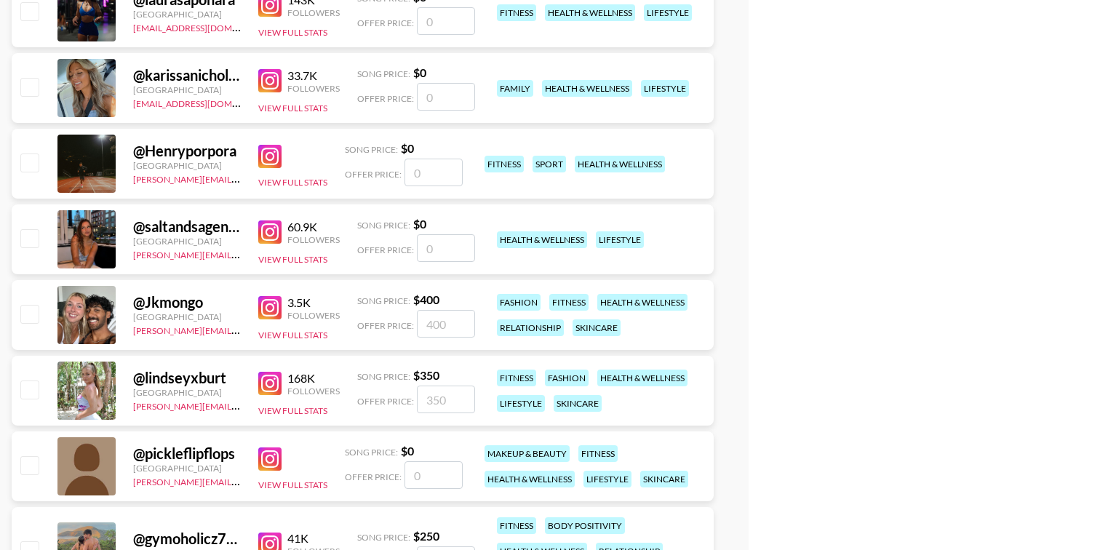
scroll to position [2488, 0]
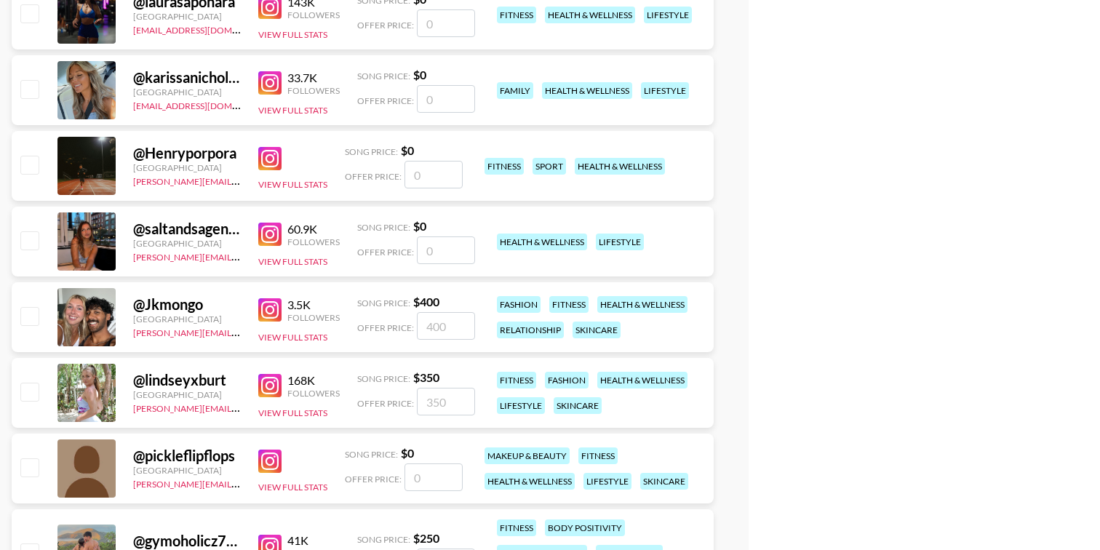
click at [269, 149] on img at bounding box center [269, 158] width 23 height 23
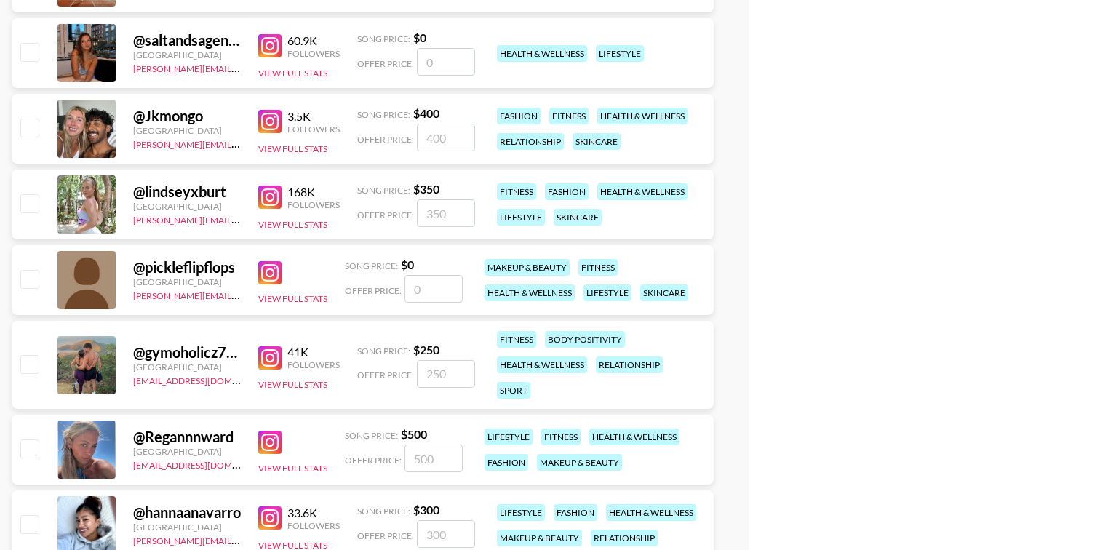
scroll to position [2641, 0]
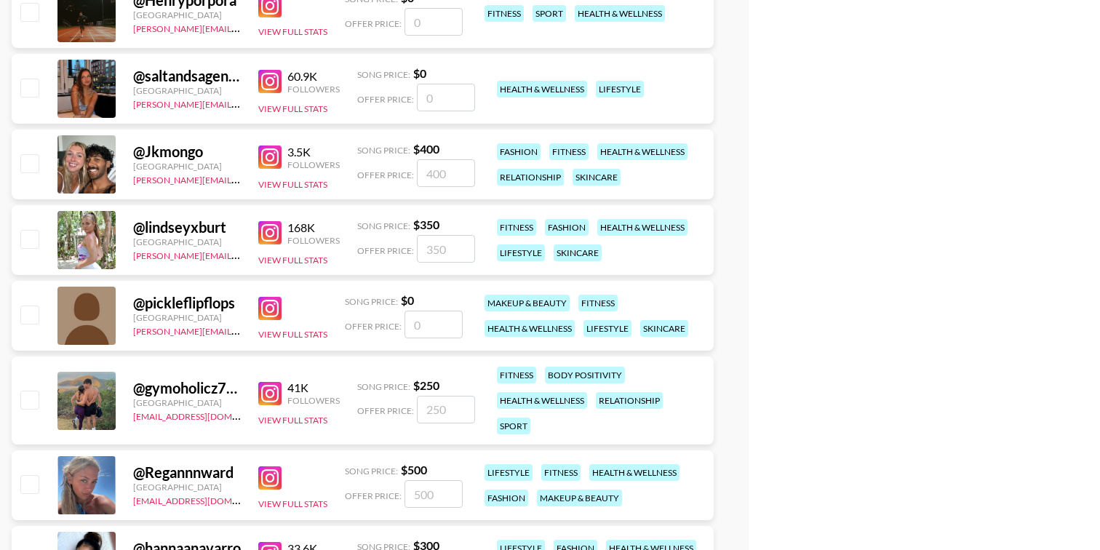
click at [269, 148] on img at bounding box center [269, 157] width 23 height 23
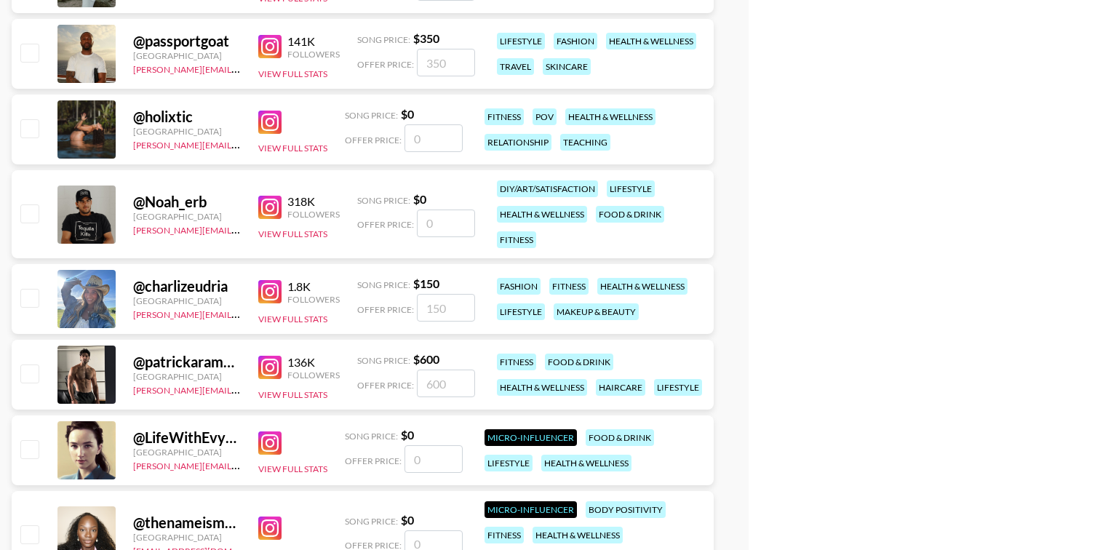
scroll to position [4728, 0]
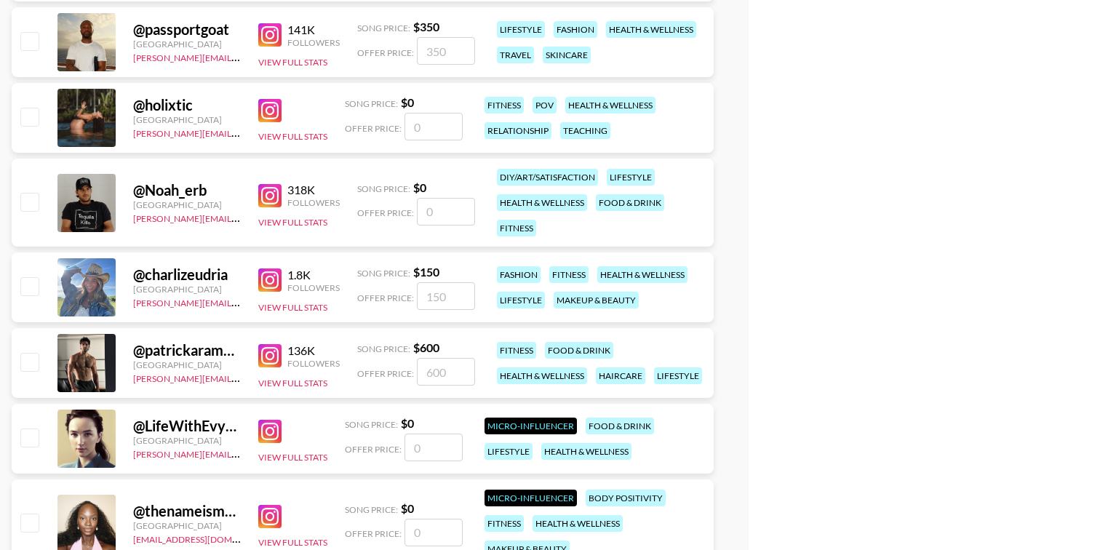
click at [263, 196] on img at bounding box center [269, 195] width 23 height 23
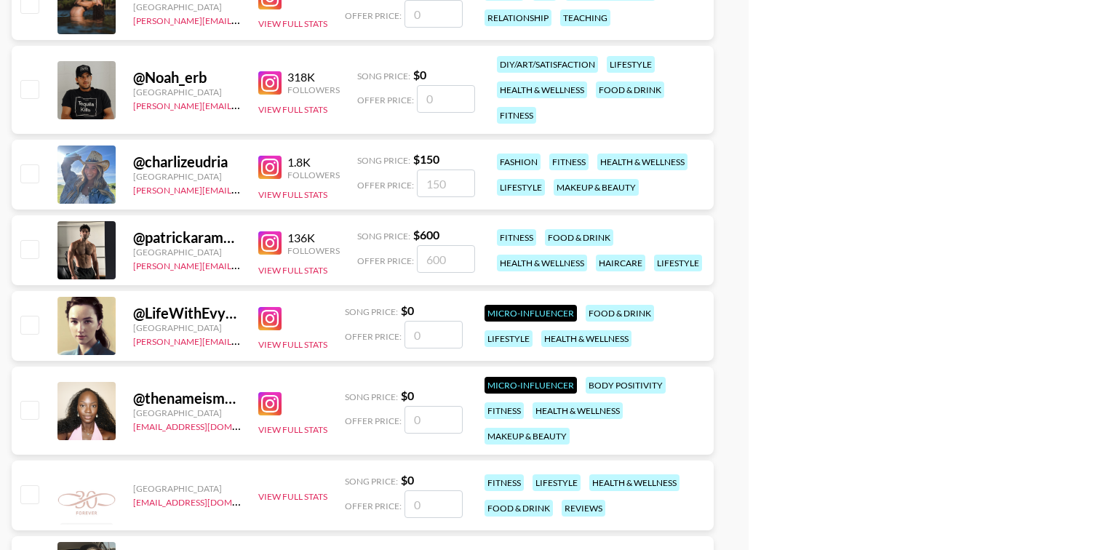
scroll to position [4846, 0]
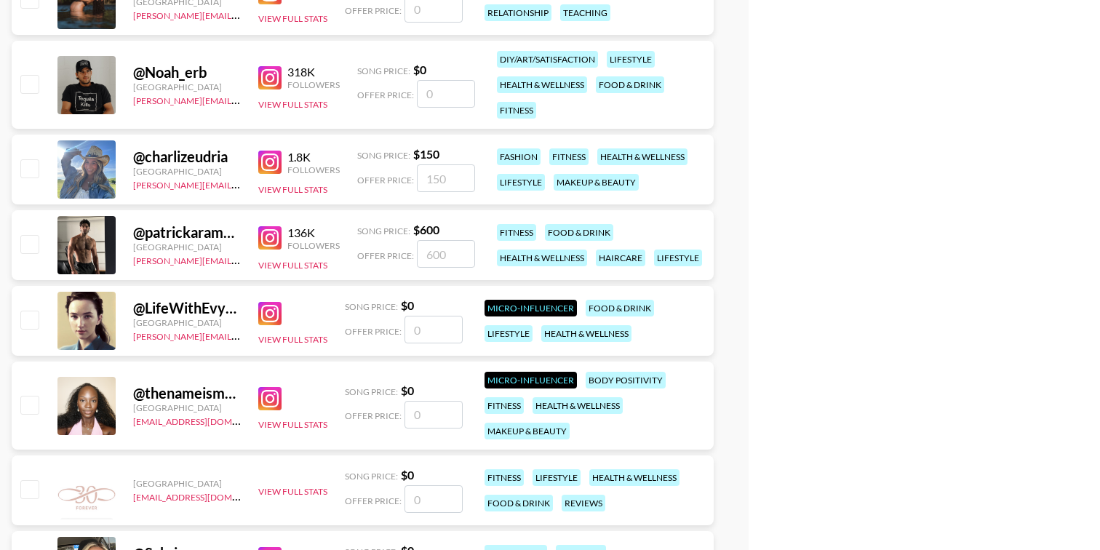
click at [270, 234] on img at bounding box center [269, 237] width 23 height 23
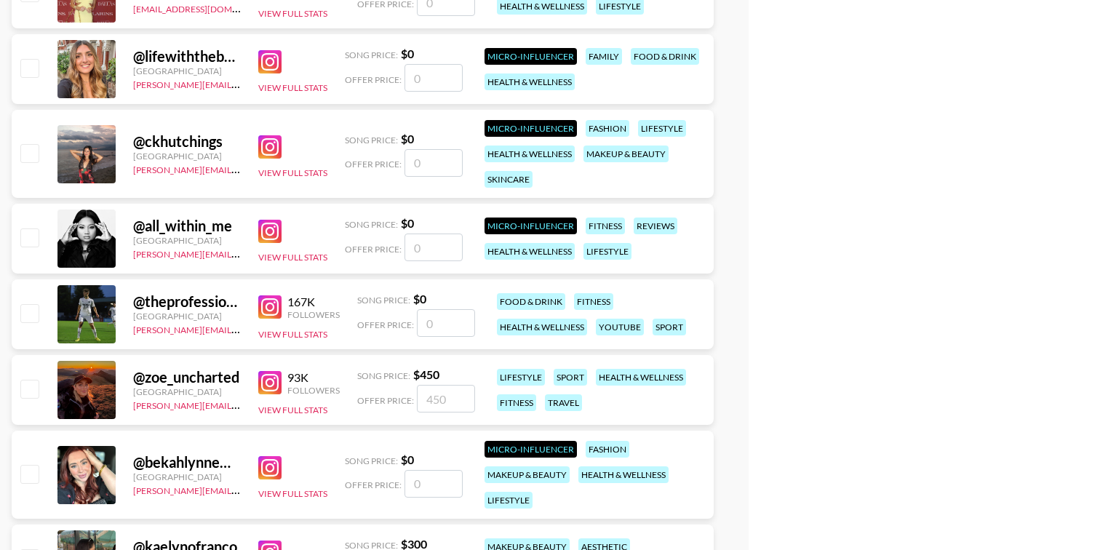
scroll to position [7428, 0]
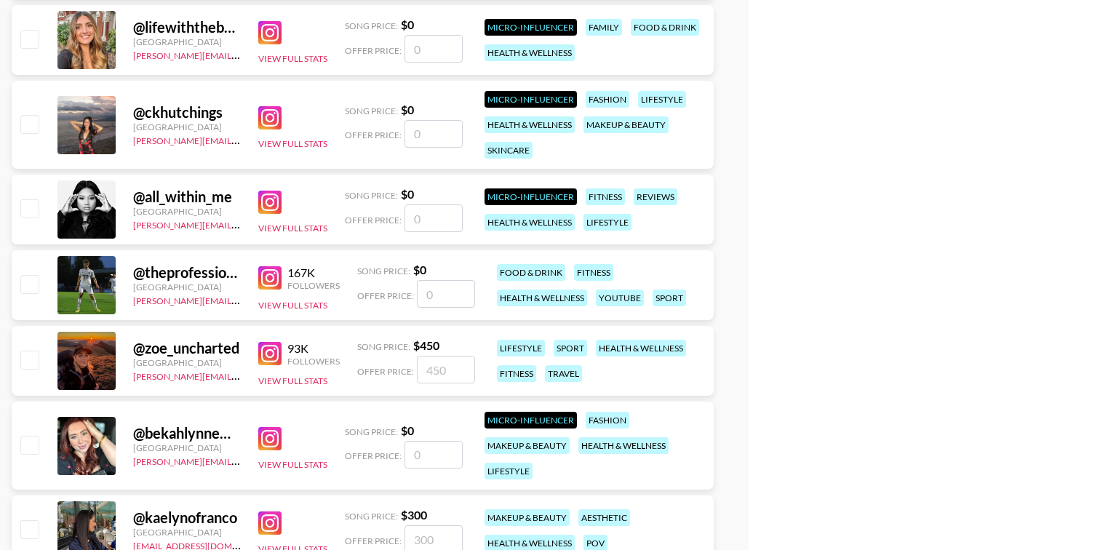
click at [274, 278] on img at bounding box center [269, 277] width 23 height 23
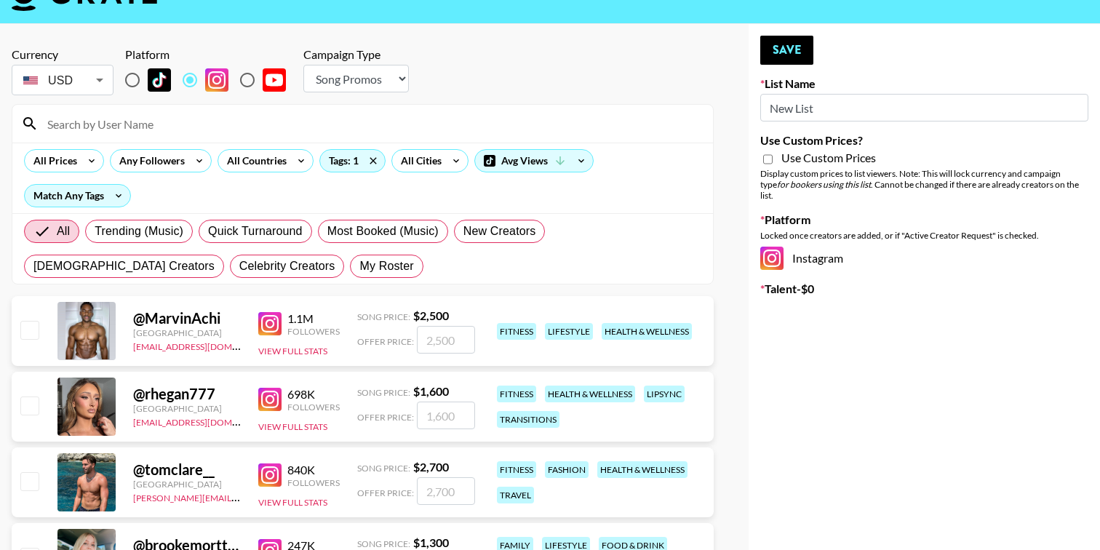
scroll to position [0, 0]
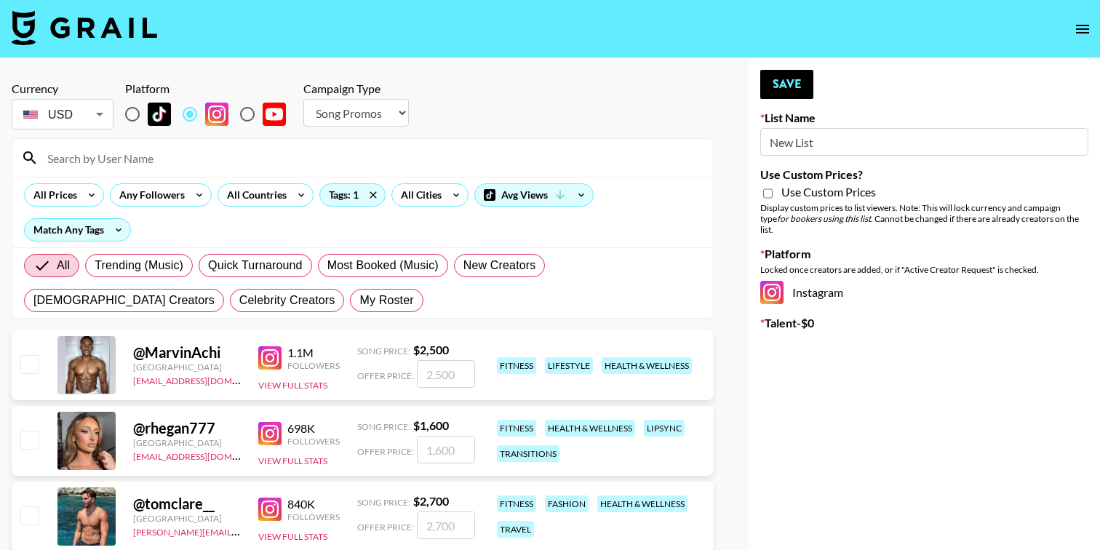
click at [131, 112] on input "radio" at bounding box center [132, 114] width 31 height 31
radio input "true"
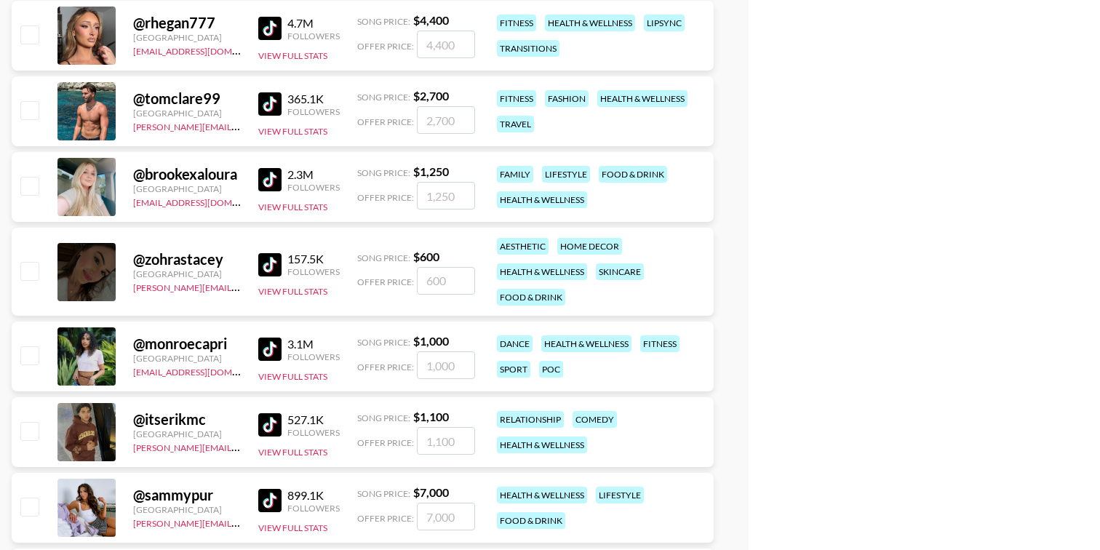
scroll to position [414, 0]
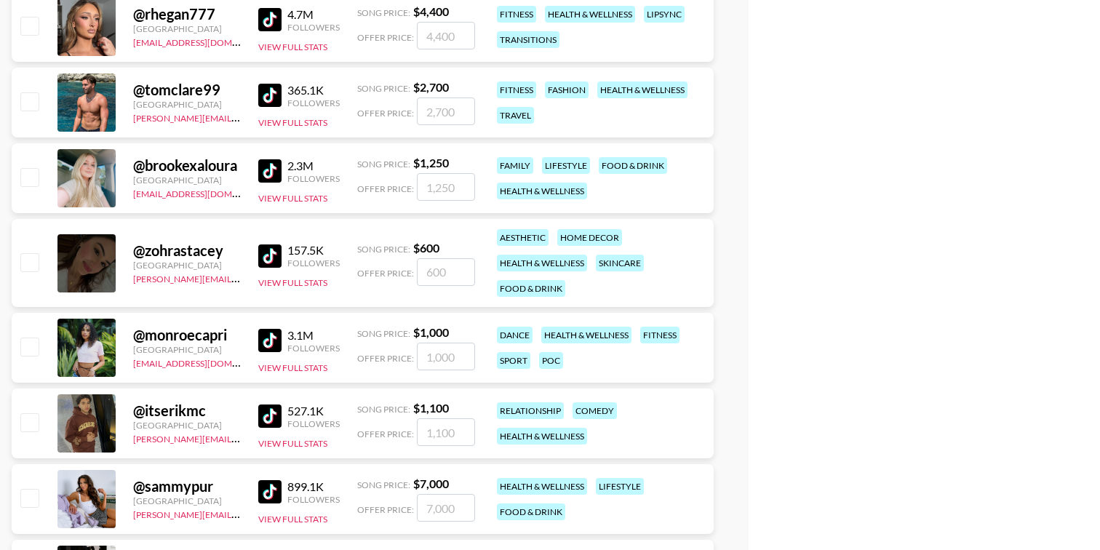
click at [270, 90] on img at bounding box center [269, 95] width 23 height 23
